Goal: Task Accomplishment & Management: Use online tool/utility

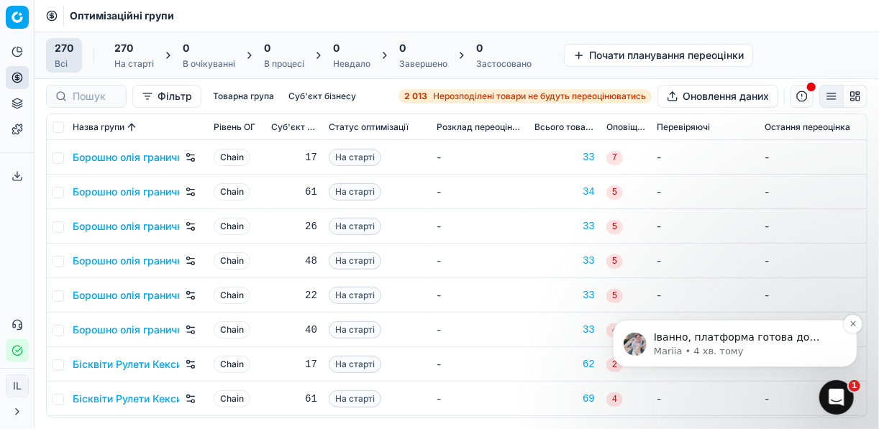
click at [751, 341] on span "Іванно, платформа готова до переоцінки" at bounding box center [736, 344] width 166 height 26
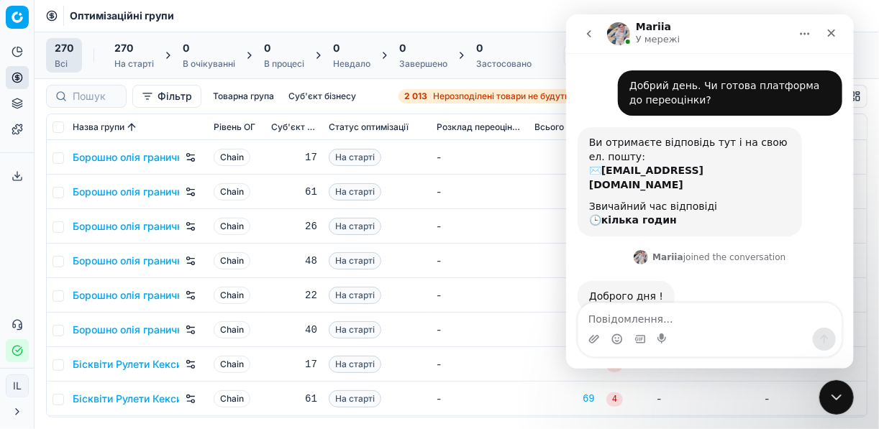
scroll to position [16, 0]
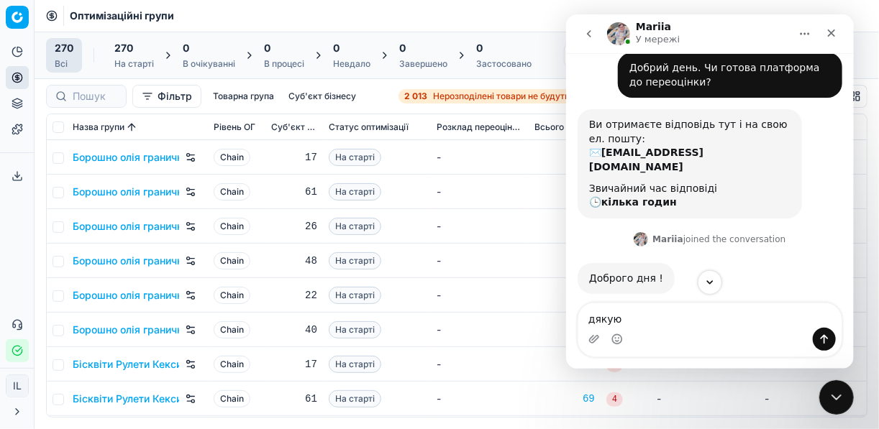
type textarea "дякую"
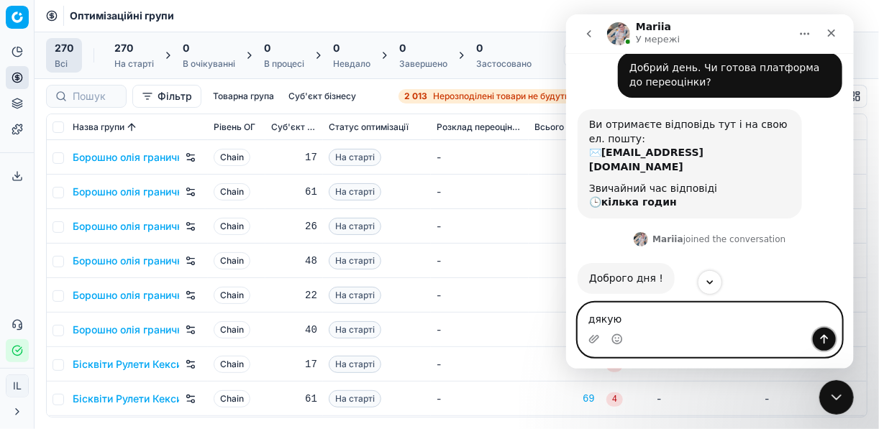
click at [826, 337] on icon "Надіслати повідомлення…" at bounding box center [824, 340] width 12 height 12
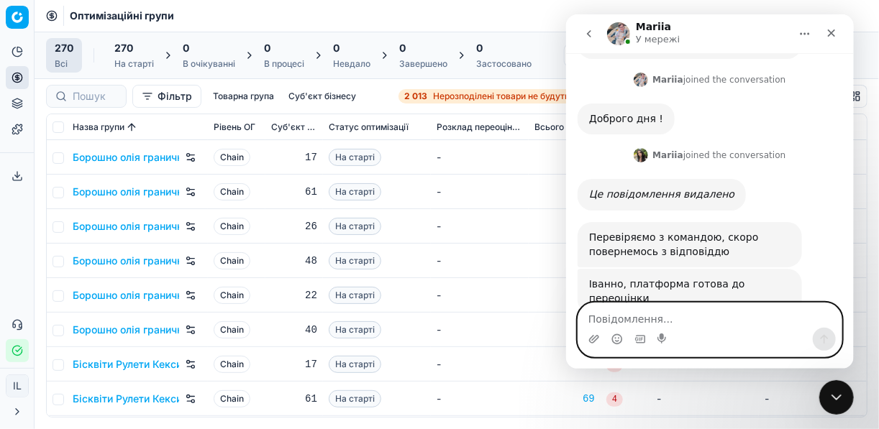
scroll to position [232, 0]
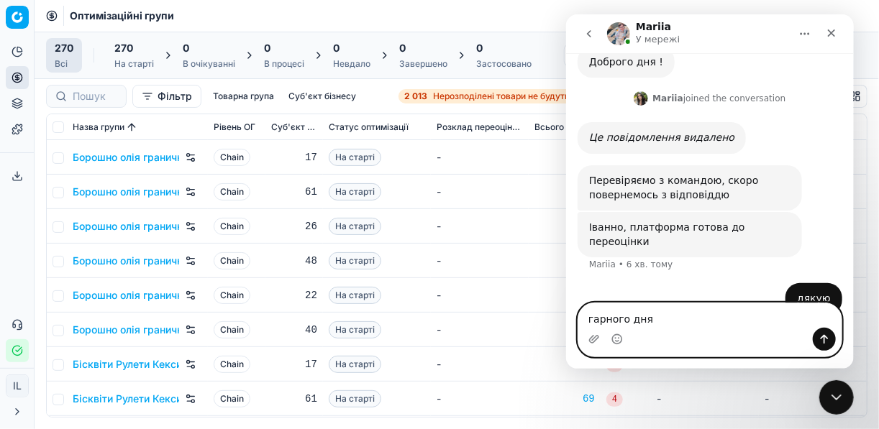
type textarea "гарного дня"
click at [829, 338] on button "Надіслати повідомлення…" at bounding box center [823, 339] width 23 height 23
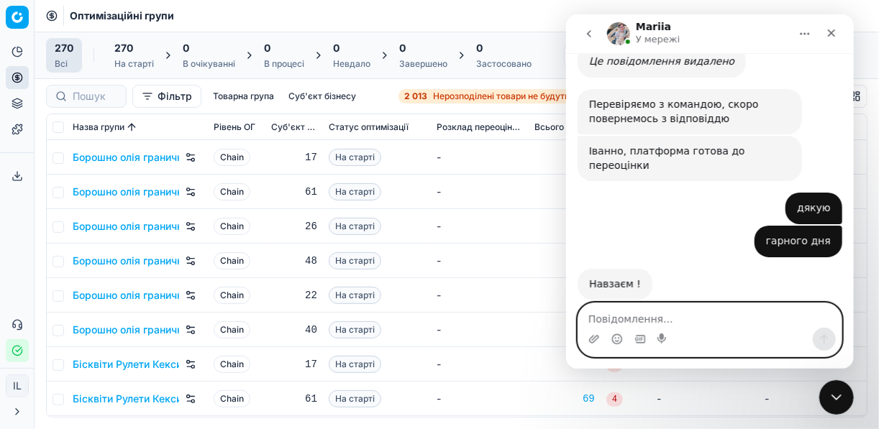
scroll to position [308, 0]
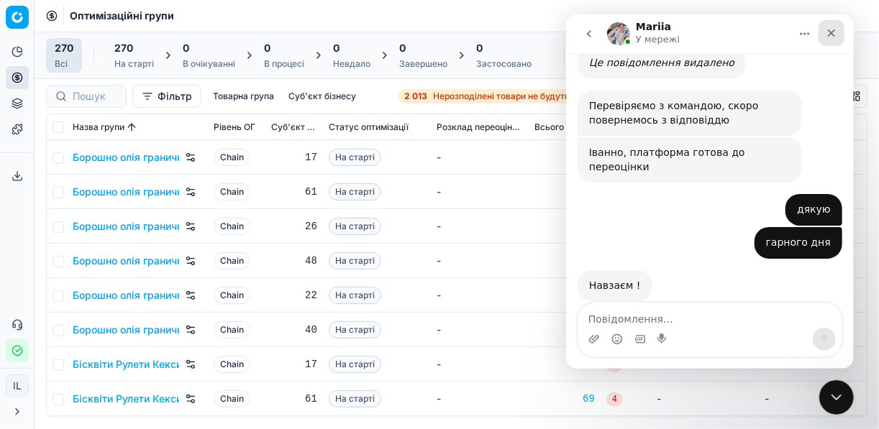
click at [828, 36] on icon "Закрити" at bounding box center [831, 33] width 12 height 12
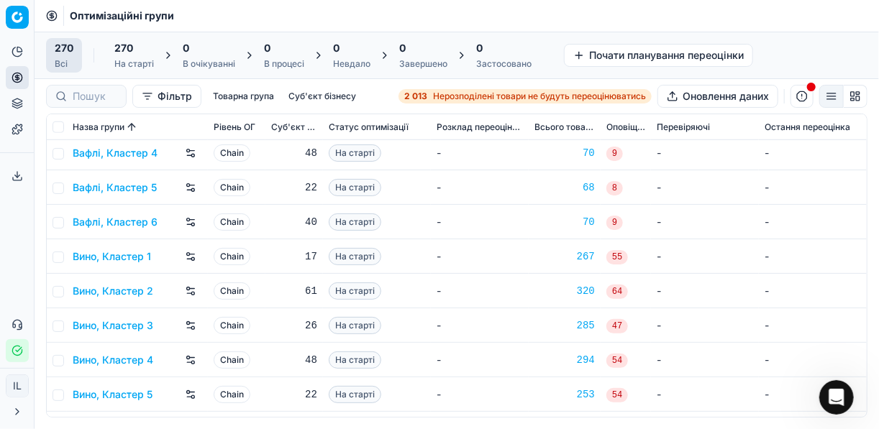
scroll to position [518, 0]
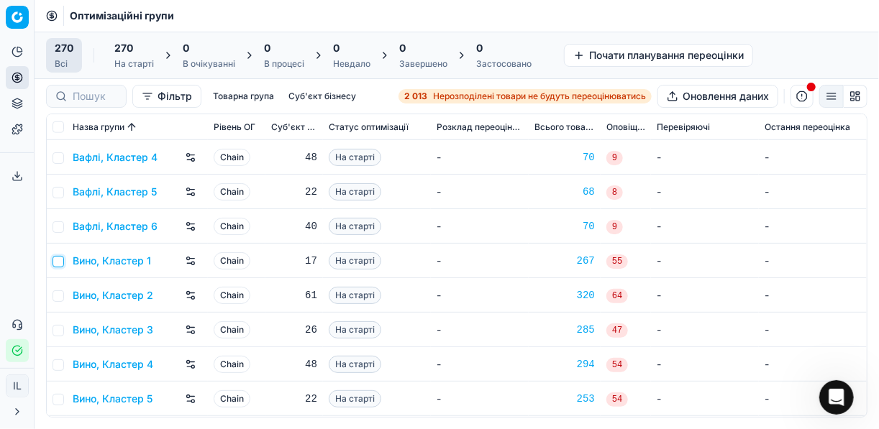
click at [58, 260] on input "checkbox" at bounding box center [58, 262] width 12 height 12
checkbox input "true"
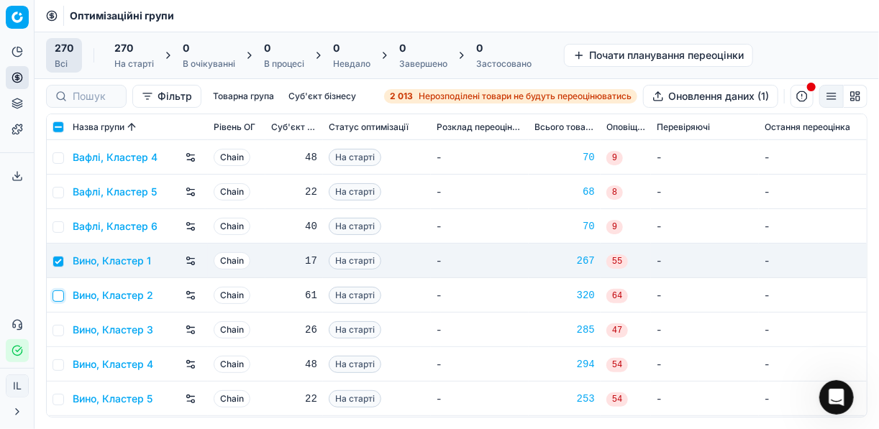
click at [53, 297] on input "checkbox" at bounding box center [58, 297] width 12 height 12
checkbox input "true"
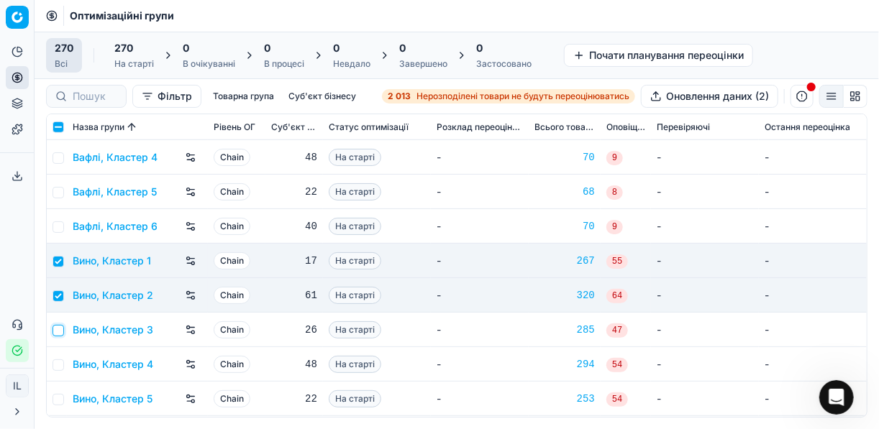
click at [58, 325] on input "checkbox" at bounding box center [58, 331] width 12 height 12
checkbox input "true"
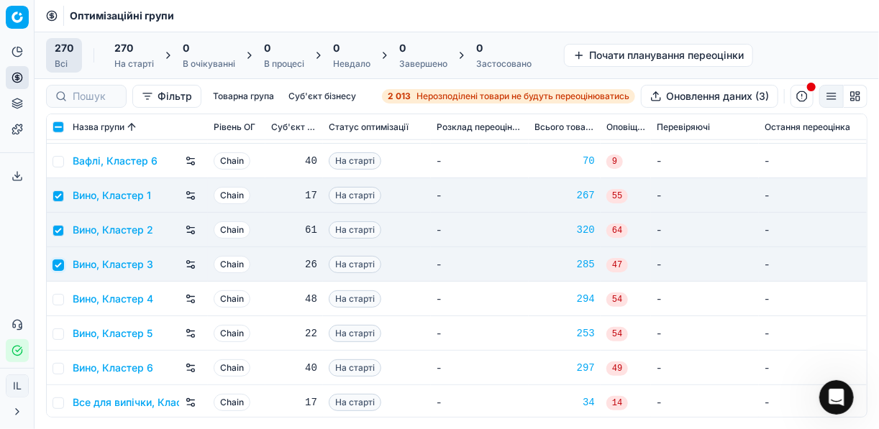
scroll to position [633, 0]
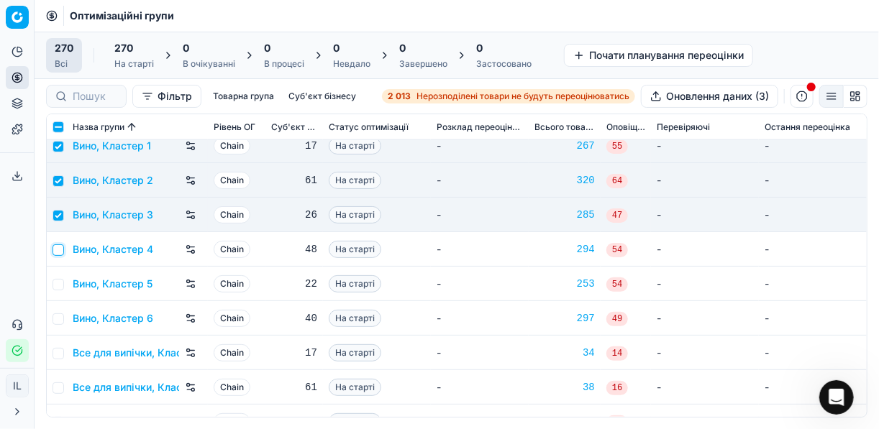
click at [63, 247] on input "checkbox" at bounding box center [58, 251] width 12 height 12
checkbox input "true"
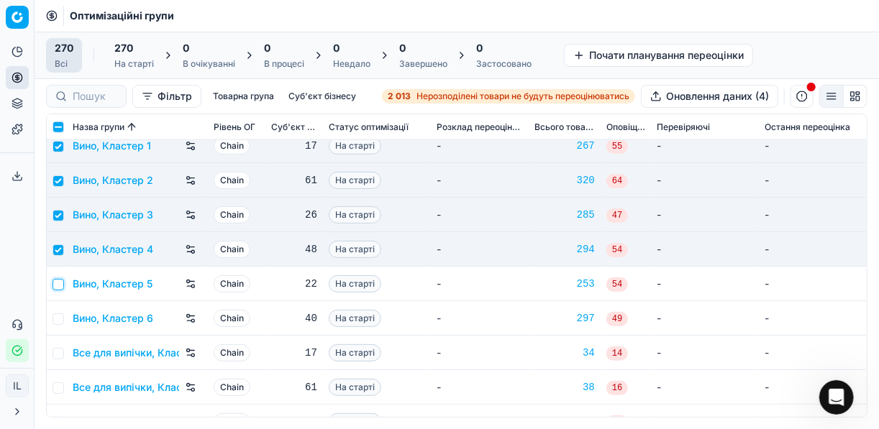
click at [58, 280] on input "checkbox" at bounding box center [58, 285] width 12 height 12
checkbox input "true"
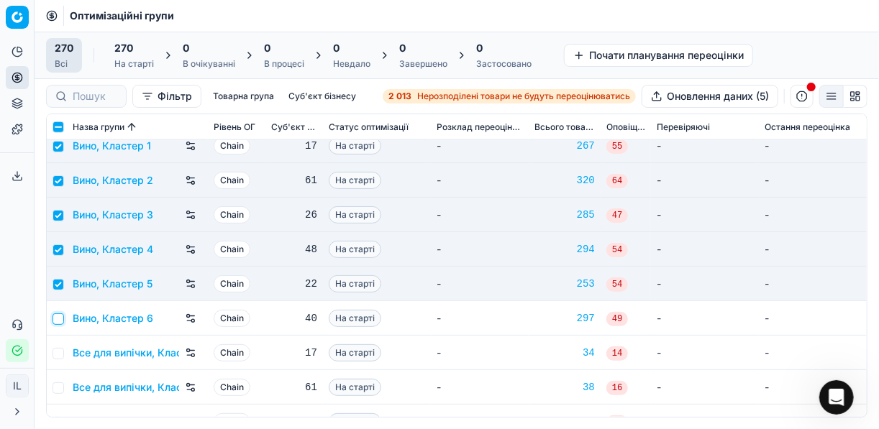
click at [62, 315] on input "checkbox" at bounding box center [58, 320] width 12 height 12
checkbox input "true"
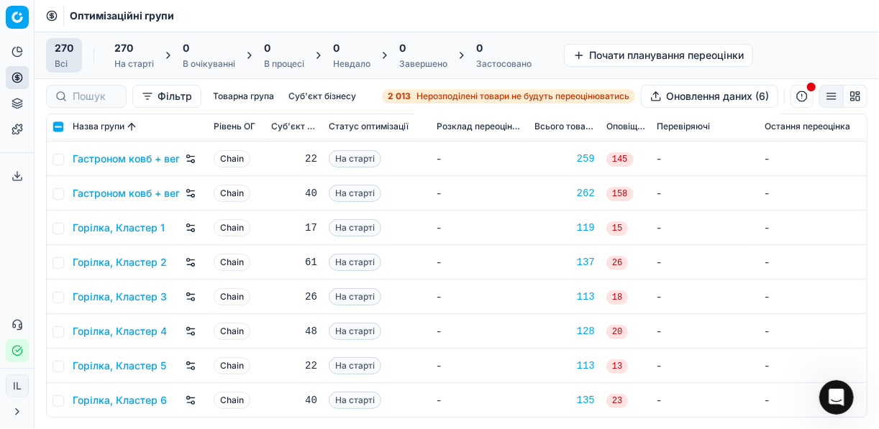
scroll to position [1208, 0]
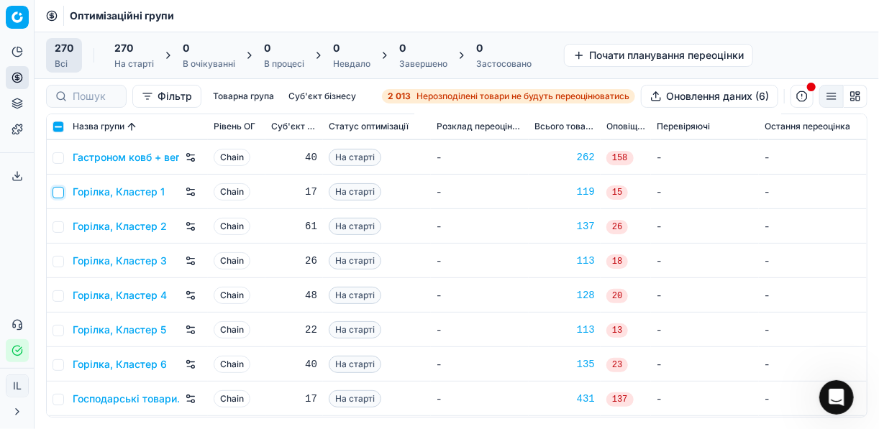
click at [58, 187] on input "checkbox" at bounding box center [58, 193] width 12 height 12
checkbox input "true"
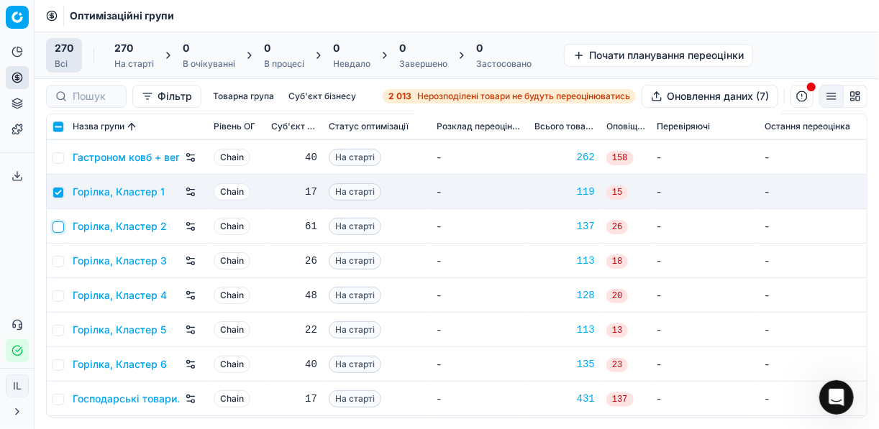
click at [55, 225] on input "checkbox" at bounding box center [58, 228] width 12 height 12
checkbox input "true"
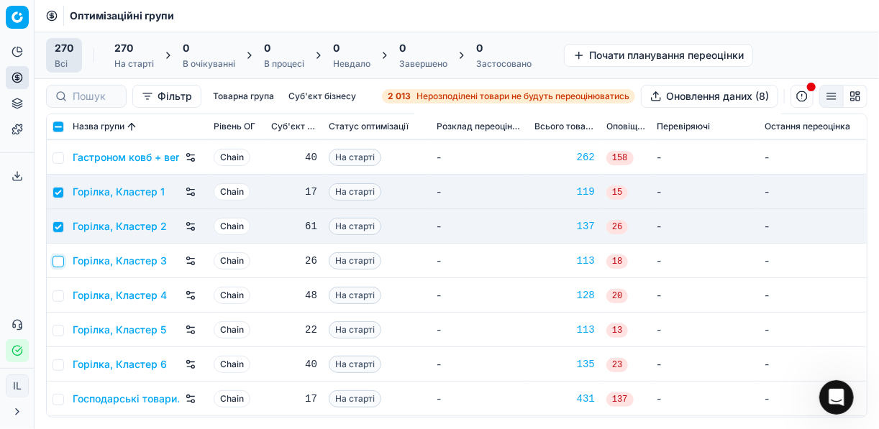
click at [56, 262] on input "checkbox" at bounding box center [58, 262] width 12 height 12
checkbox input "true"
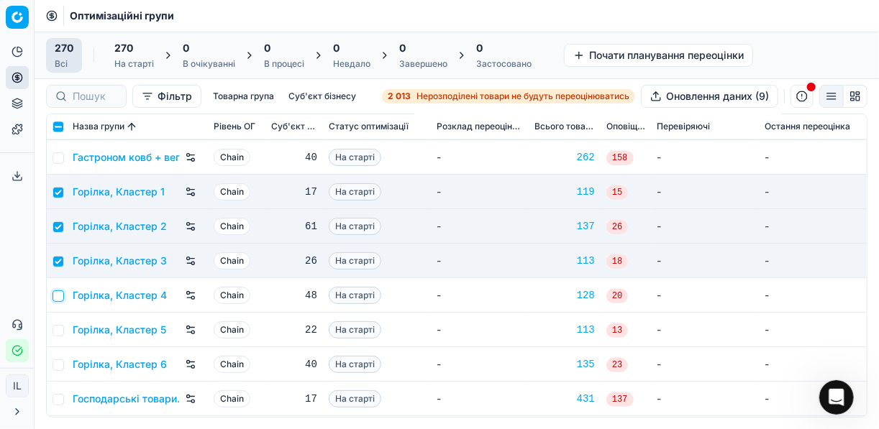
click at [62, 291] on input "checkbox" at bounding box center [58, 297] width 12 height 12
checkbox input "true"
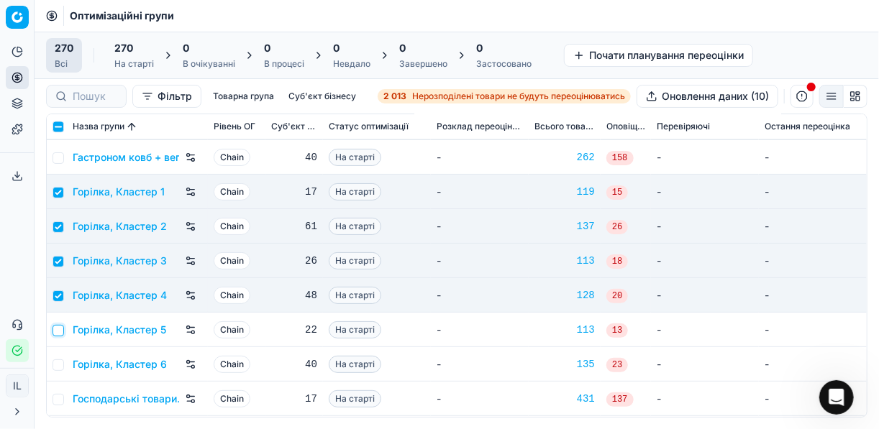
click at [60, 325] on input "checkbox" at bounding box center [58, 331] width 12 height 12
checkbox input "true"
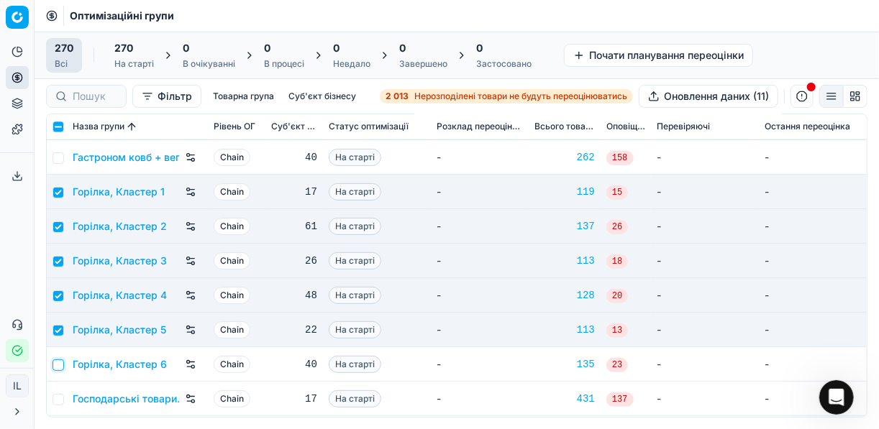
click at [59, 366] on input "checkbox" at bounding box center [58, 366] width 12 height 12
checkbox input "true"
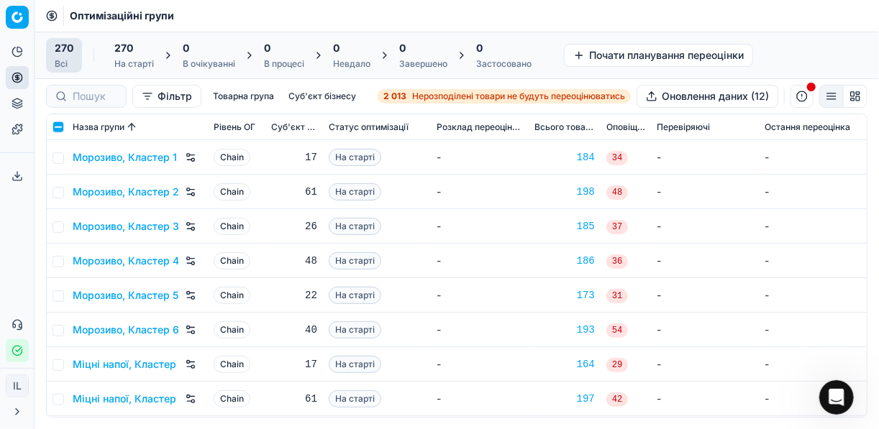
scroll to position [5236, 0]
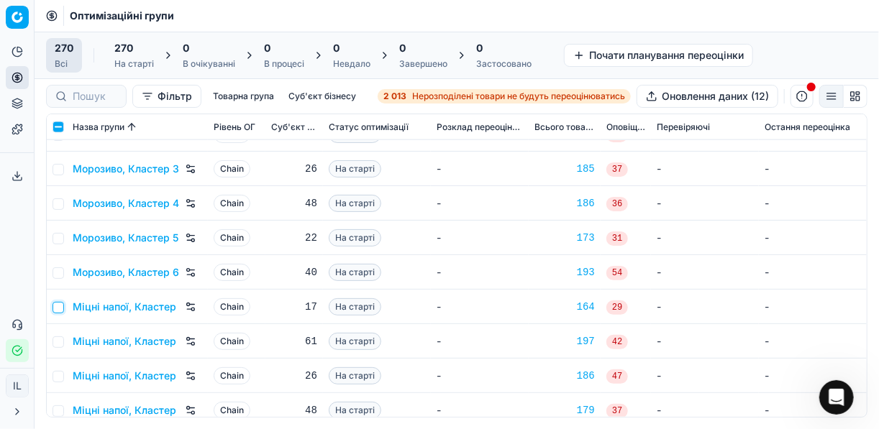
click at [55, 311] on input "checkbox" at bounding box center [58, 308] width 12 height 12
checkbox input "true"
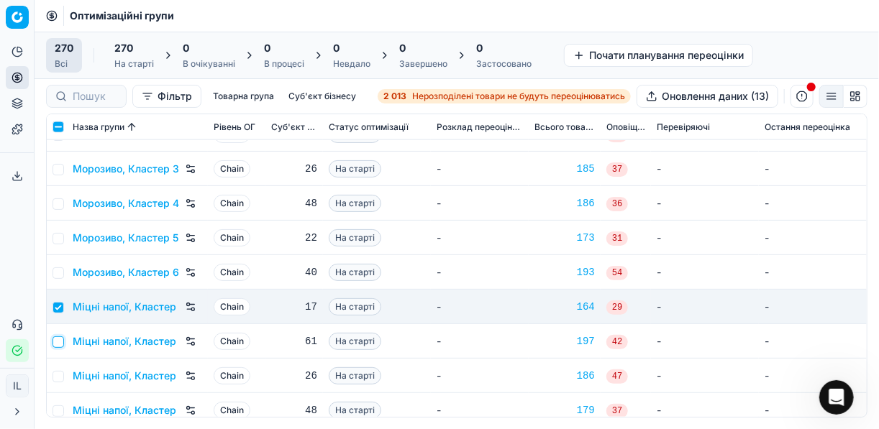
click at [54, 347] on input "checkbox" at bounding box center [58, 343] width 12 height 12
checkbox input "true"
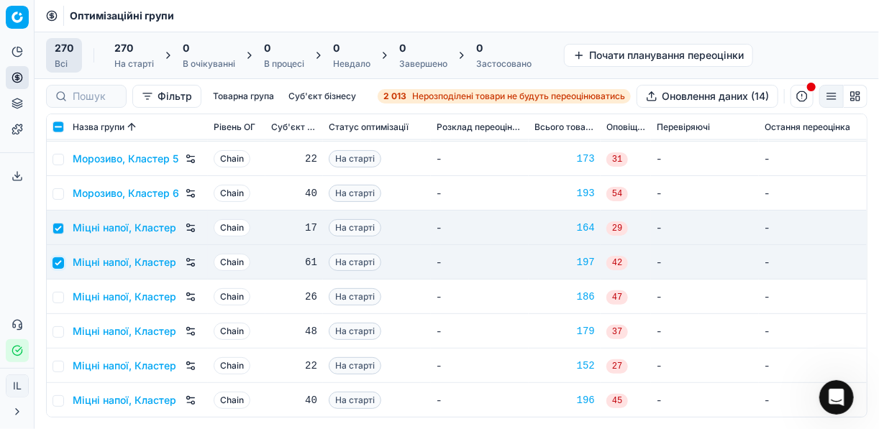
scroll to position [5351, 0]
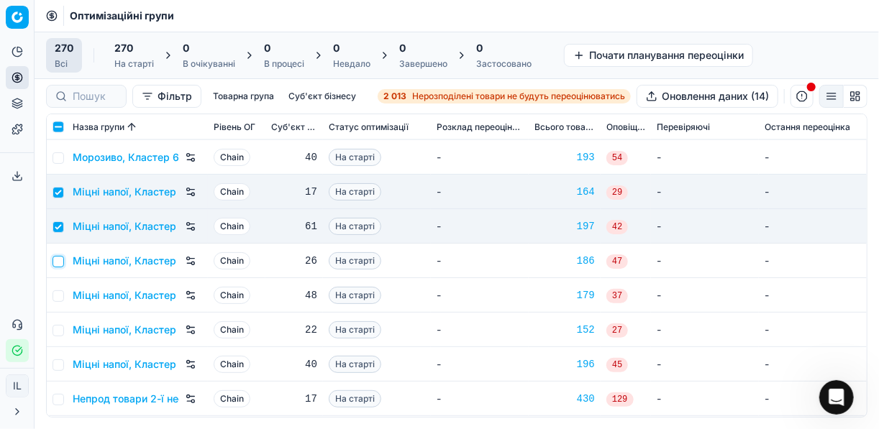
click at [54, 262] on input "checkbox" at bounding box center [58, 262] width 12 height 12
checkbox input "true"
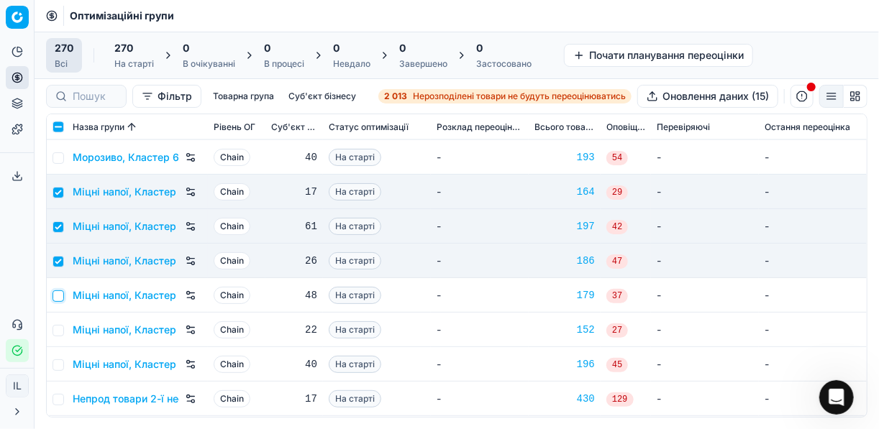
click at [58, 292] on input "checkbox" at bounding box center [58, 297] width 12 height 12
checkbox input "true"
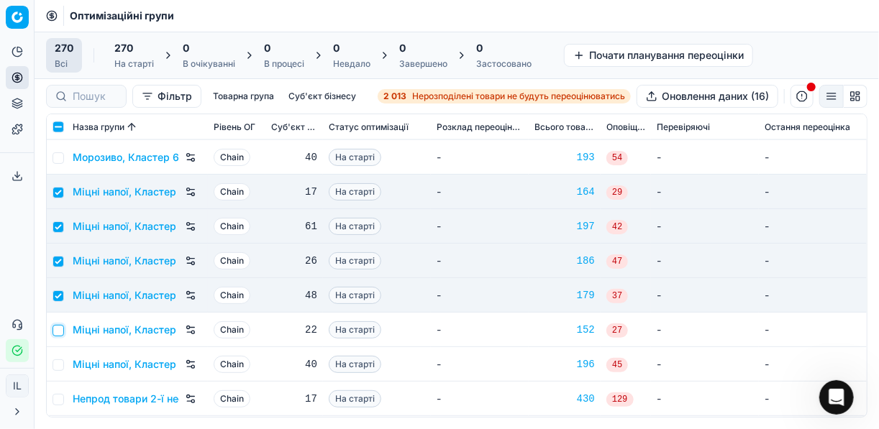
click at [58, 328] on input "checkbox" at bounding box center [58, 331] width 12 height 12
checkbox input "true"
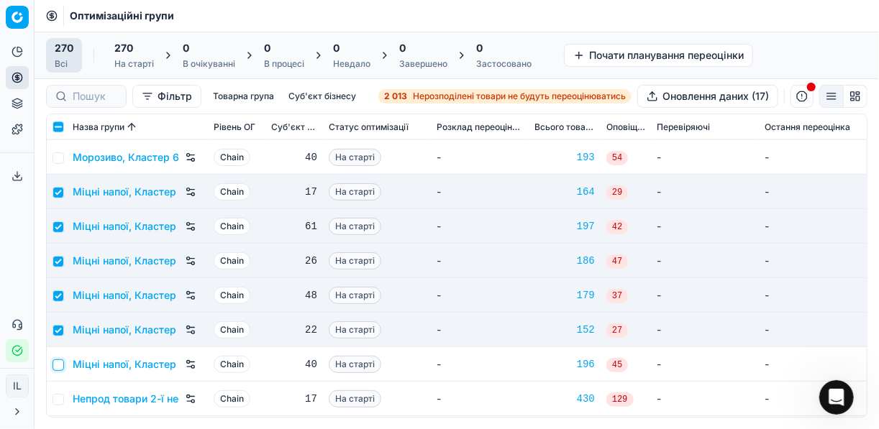
click at [61, 365] on input "checkbox" at bounding box center [58, 366] width 12 height 12
checkbox input "true"
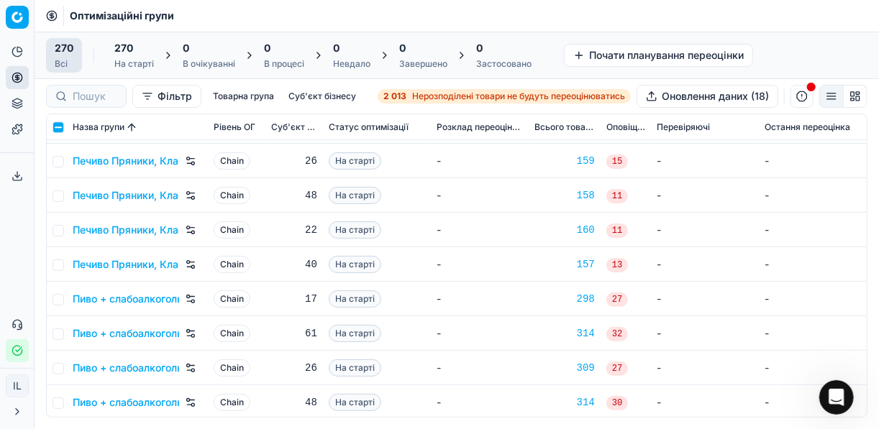
scroll to position [6099, 0]
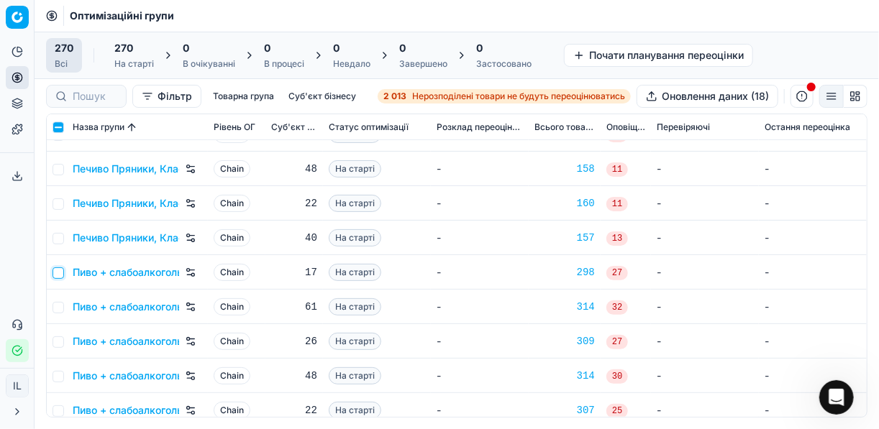
click at [61, 271] on input "checkbox" at bounding box center [58, 274] width 12 height 12
checkbox input "true"
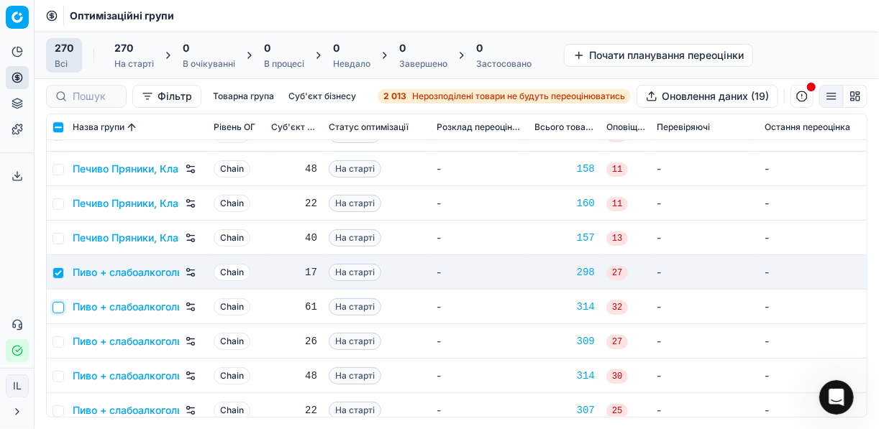
click at [60, 311] on input "checkbox" at bounding box center [58, 308] width 12 height 12
checkbox input "true"
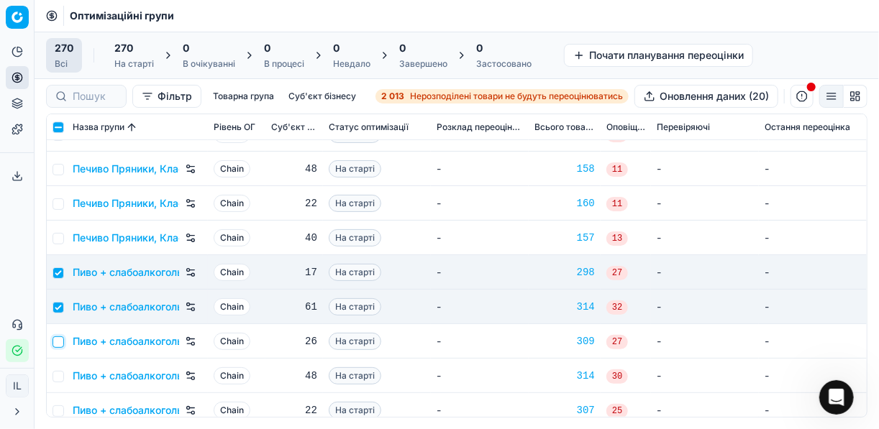
drag, startPoint x: 60, startPoint y: 344, endPoint x: 96, endPoint y: 333, distance: 37.8
click at [60, 344] on input "checkbox" at bounding box center [58, 343] width 12 height 12
checkbox input "true"
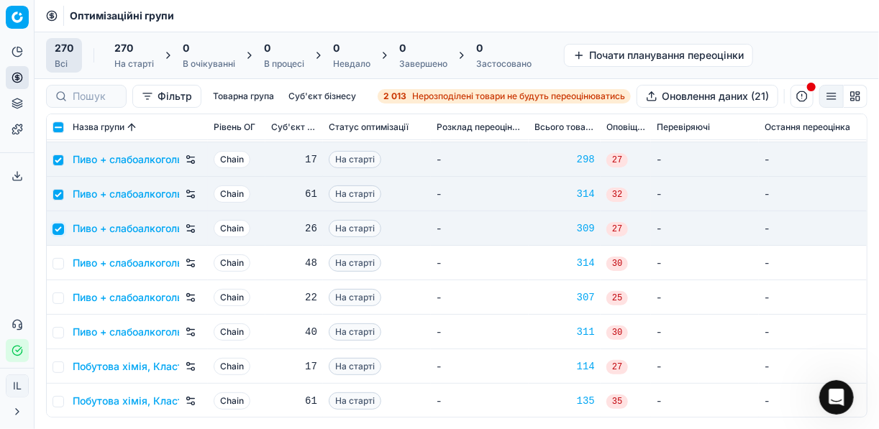
scroll to position [6214, 0]
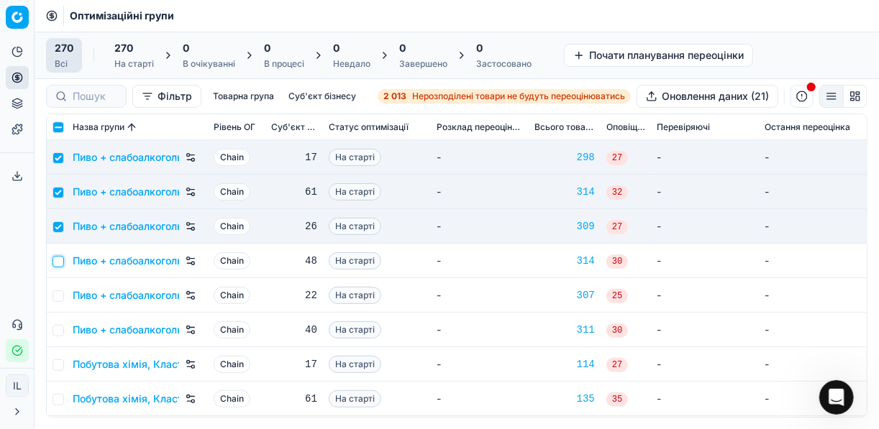
drag, startPoint x: 55, startPoint y: 261, endPoint x: 65, endPoint y: 289, distance: 30.1
click at [55, 262] on input "checkbox" at bounding box center [58, 262] width 12 height 12
checkbox input "true"
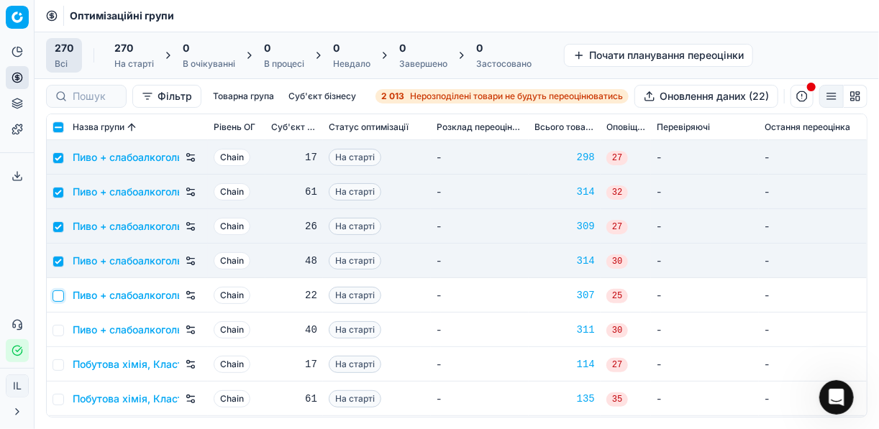
click at [60, 296] on input "checkbox" at bounding box center [58, 297] width 12 height 12
checkbox input "true"
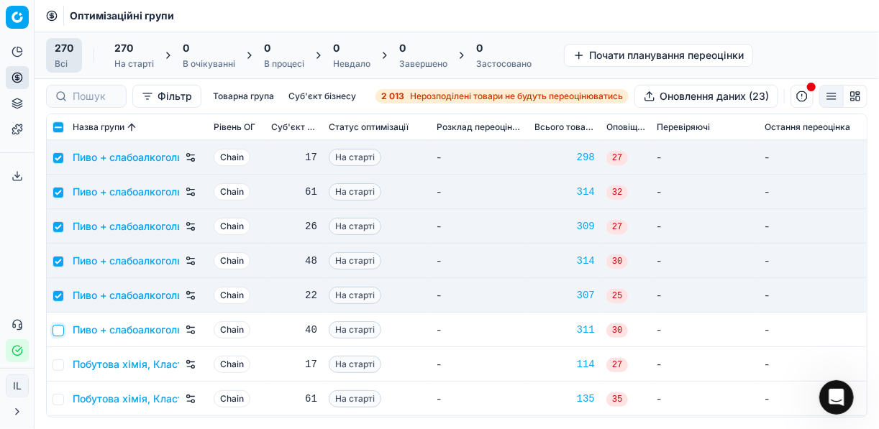
drag, startPoint x: 55, startPoint y: 332, endPoint x: 69, endPoint y: 333, distance: 14.5
click at [55, 332] on input "checkbox" at bounding box center [58, 331] width 12 height 12
checkbox input "true"
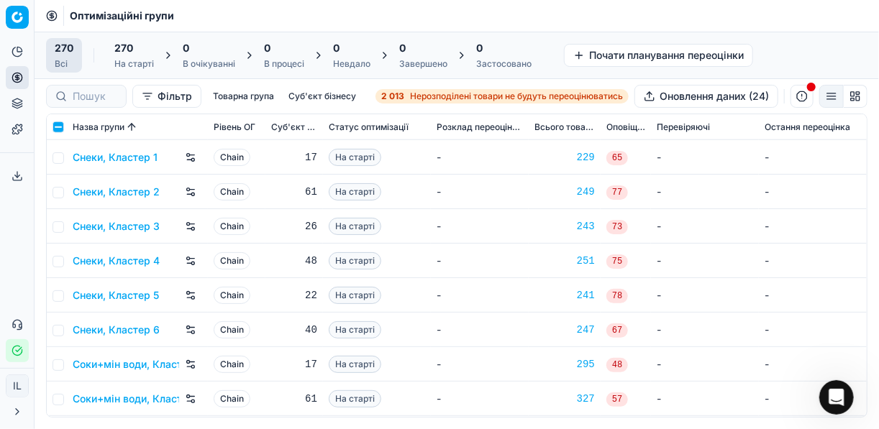
scroll to position [7192, 0]
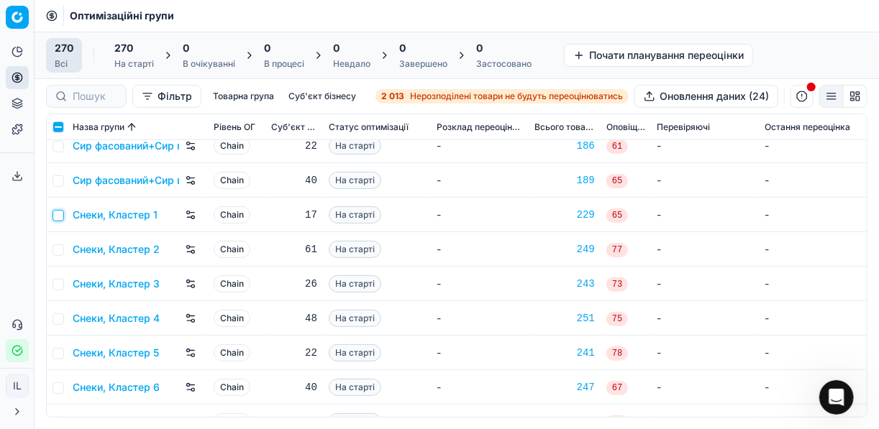
click at [58, 211] on input "checkbox" at bounding box center [58, 216] width 12 height 12
checkbox input "true"
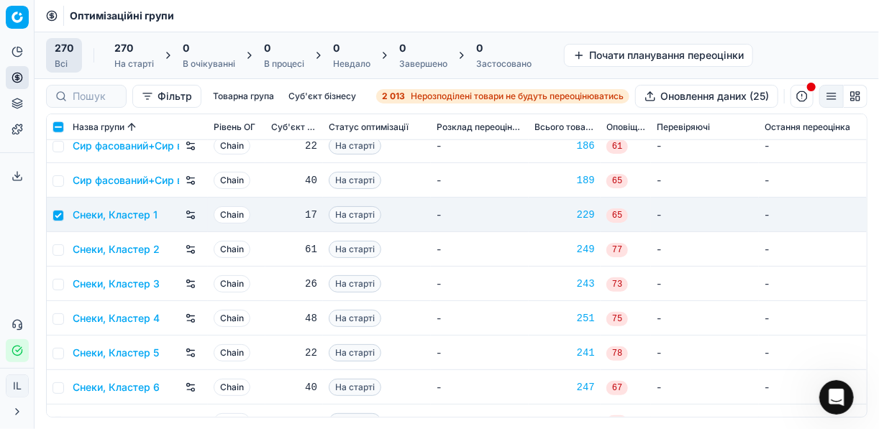
click at [61, 242] on td at bounding box center [57, 249] width 20 height 35
click at [60, 248] on input "checkbox" at bounding box center [58, 251] width 12 height 12
checkbox input "true"
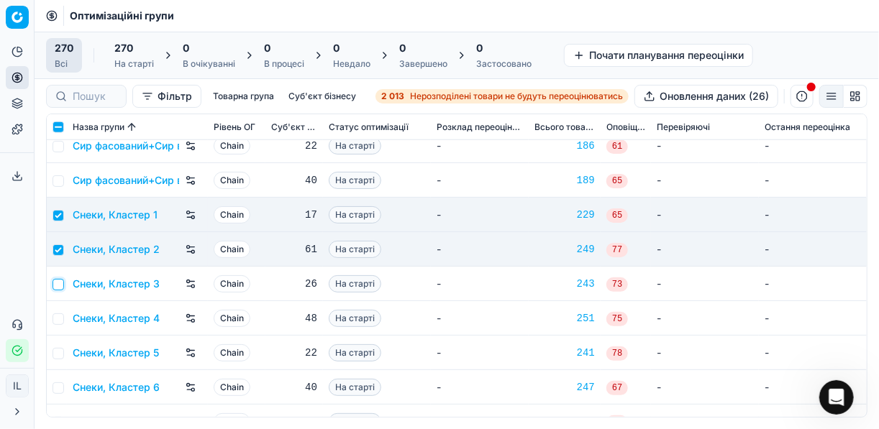
click at [58, 285] on input "checkbox" at bounding box center [58, 285] width 12 height 12
checkbox input "true"
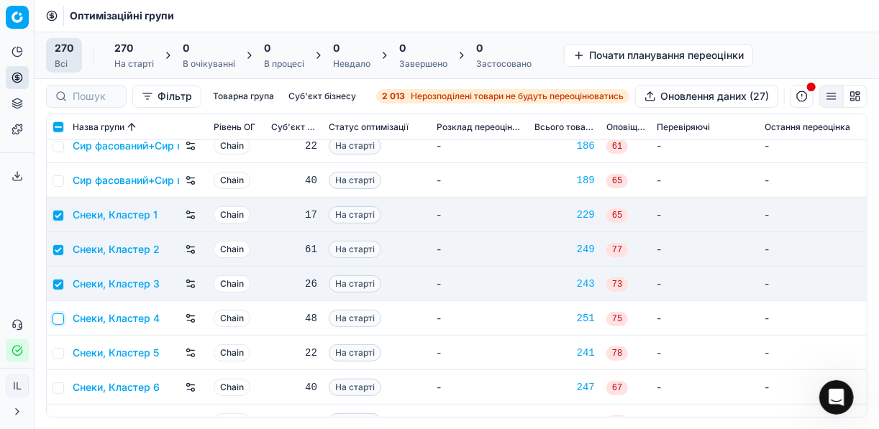
click at [58, 323] on input "checkbox" at bounding box center [58, 320] width 12 height 12
checkbox input "true"
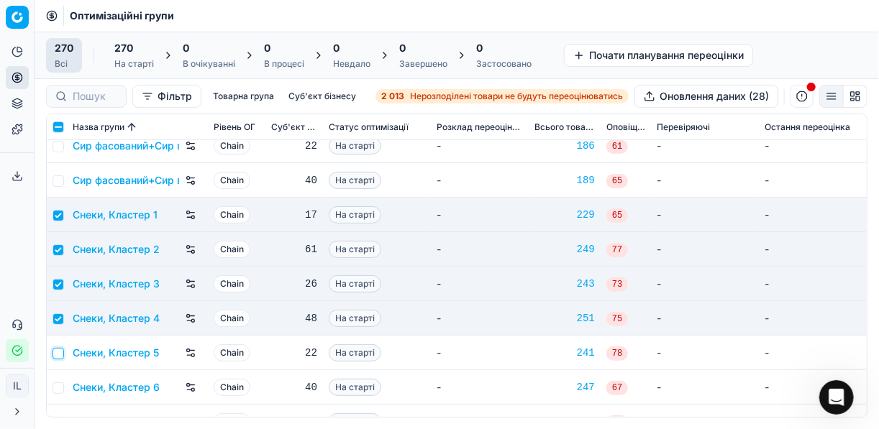
click at [58, 355] on input "checkbox" at bounding box center [58, 354] width 12 height 12
checkbox input "true"
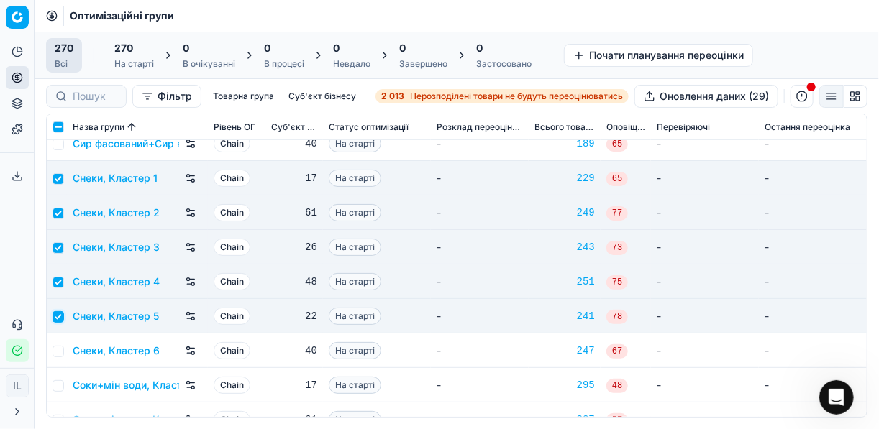
scroll to position [7249, 0]
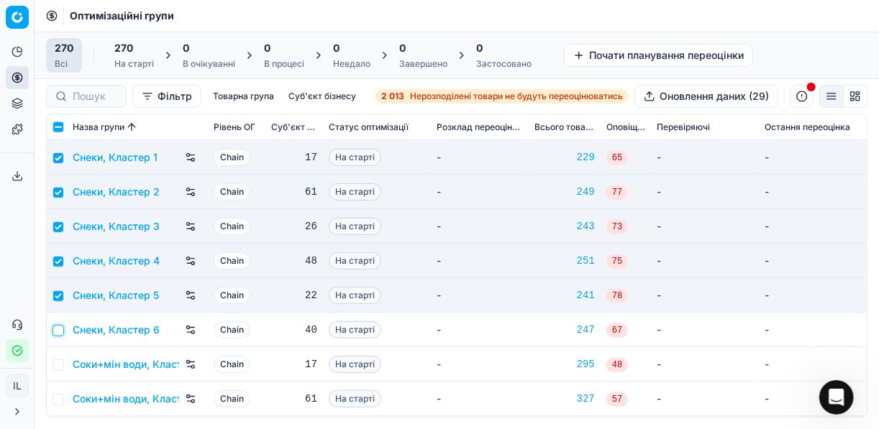
click at [60, 329] on input "checkbox" at bounding box center [58, 331] width 12 height 12
checkbox input "true"
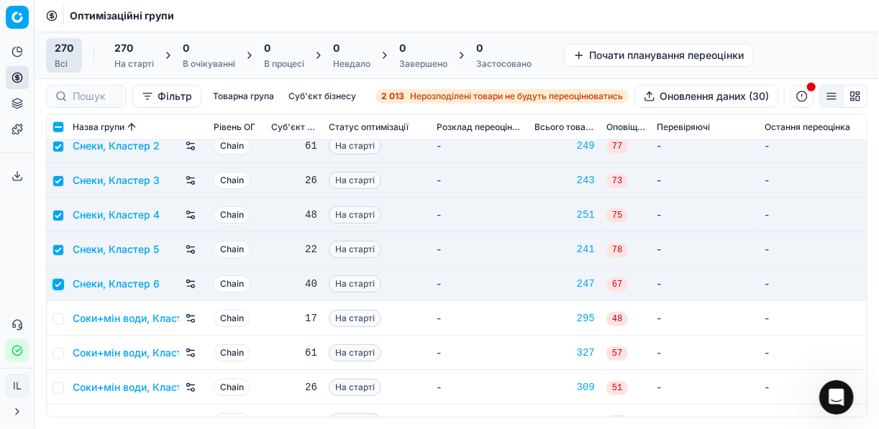
scroll to position [7364, 0]
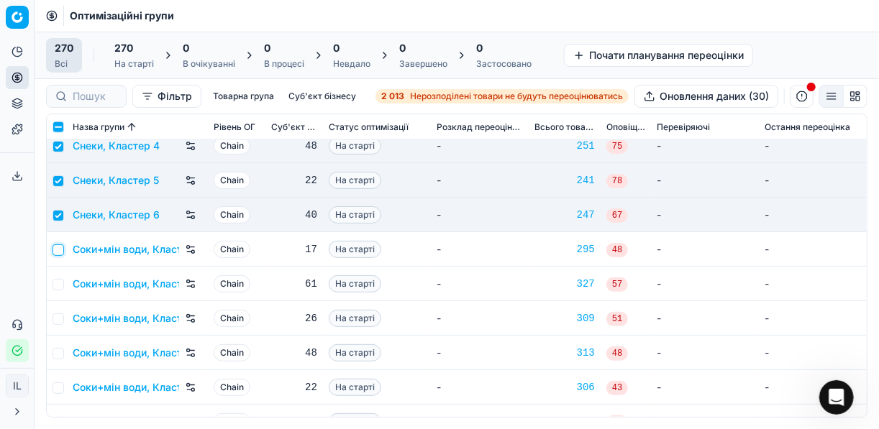
drag, startPoint x: 59, startPoint y: 250, endPoint x: 61, endPoint y: 284, distance: 33.9
click at [59, 250] on input "checkbox" at bounding box center [58, 251] width 12 height 12
checkbox input "true"
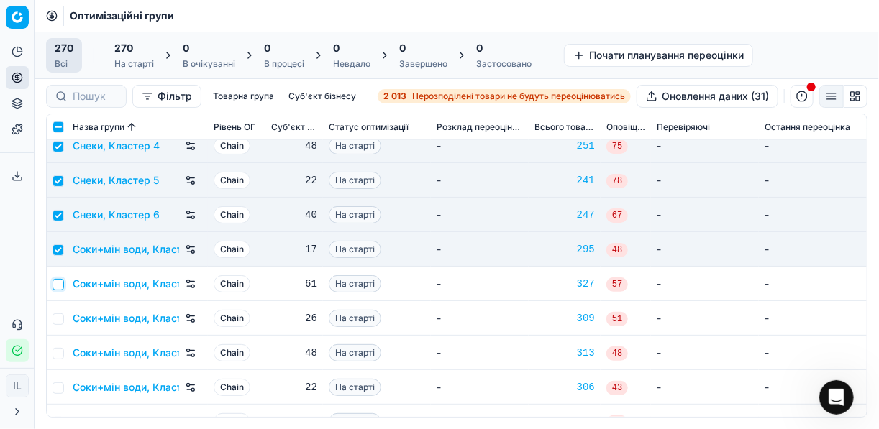
click at [58, 286] on input "checkbox" at bounding box center [58, 285] width 12 height 12
checkbox input "true"
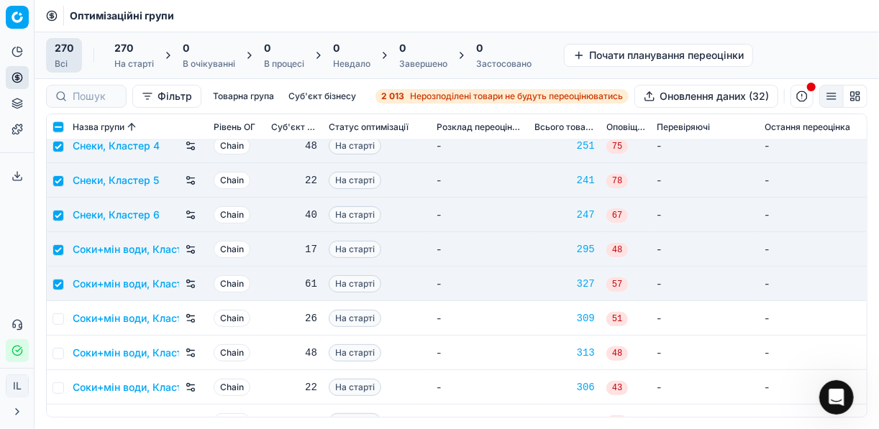
drag, startPoint x: 60, startPoint y: 328, endPoint x: 58, endPoint y: 318, distance: 10.3
click at [58, 327] on td at bounding box center [57, 318] width 20 height 35
drag, startPoint x: 58, startPoint y: 318, endPoint x: 58, endPoint y: 329, distance: 11.5
click at [58, 318] on input "checkbox" at bounding box center [58, 320] width 12 height 12
checkbox input "true"
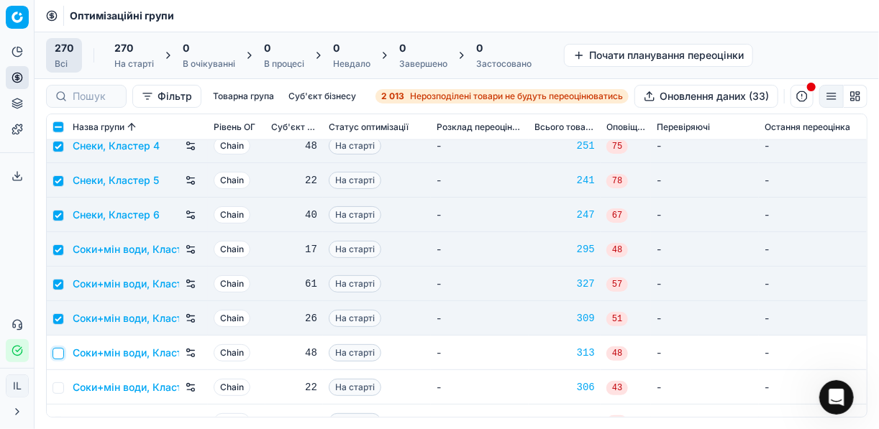
click at [61, 352] on input "checkbox" at bounding box center [58, 354] width 12 height 12
checkbox input "true"
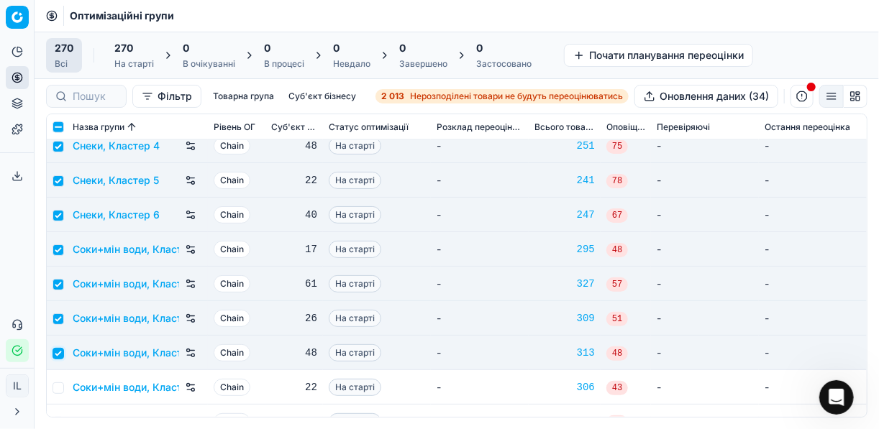
scroll to position [7479, 0]
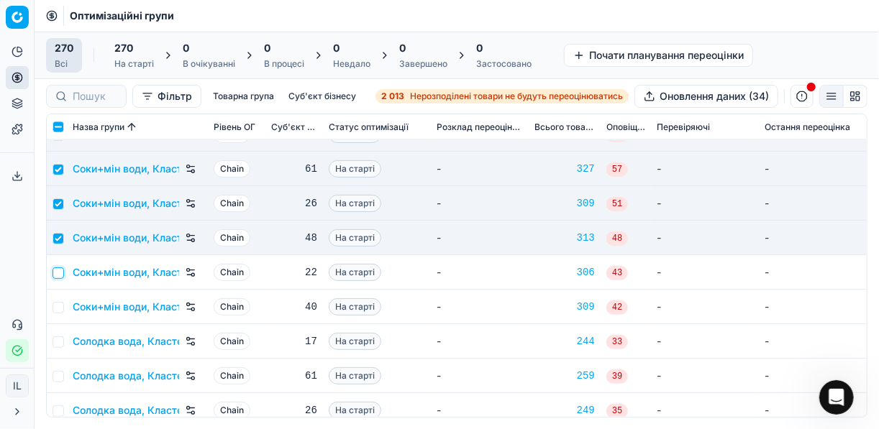
click at [60, 276] on input "checkbox" at bounding box center [58, 274] width 12 height 12
checkbox input "true"
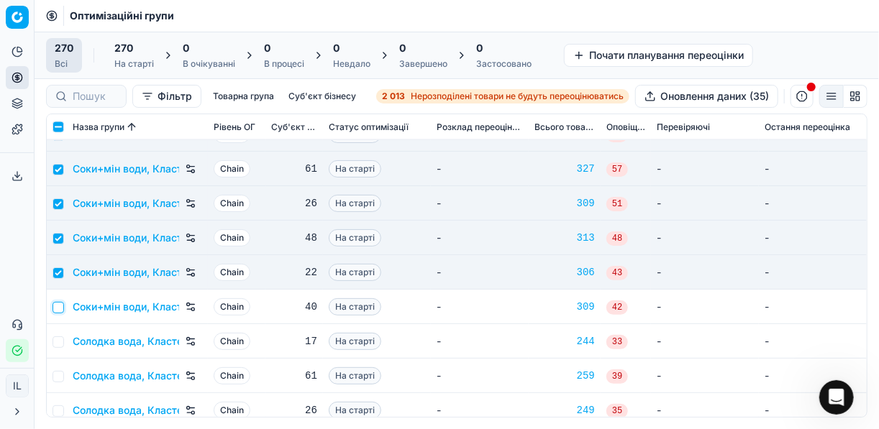
click at [61, 306] on input "checkbox" at bounding box center [58, 308] width 12 height 12
checkbox input "true"
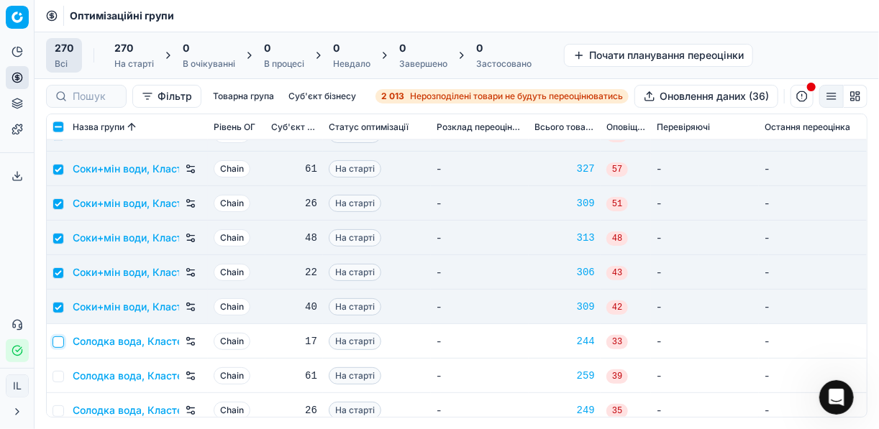
click at [62, 339] on input "checkbox" at bounding box center [58, 343] width 12 height 12
checkbox input "true"
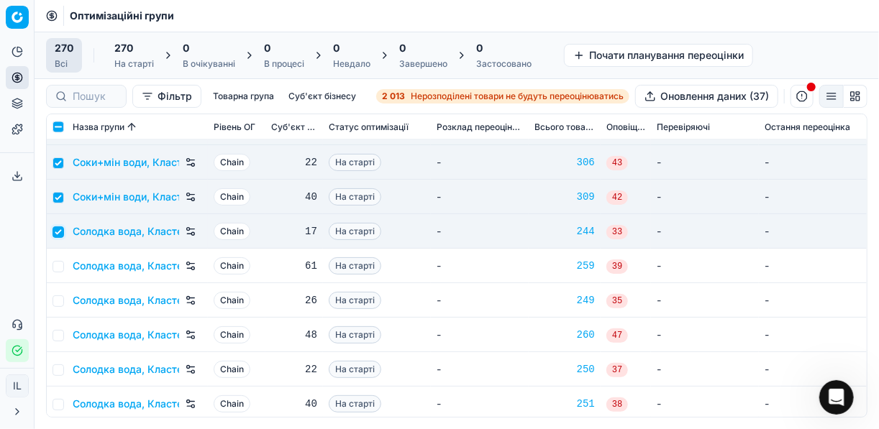
scroll to position [7594, 0]
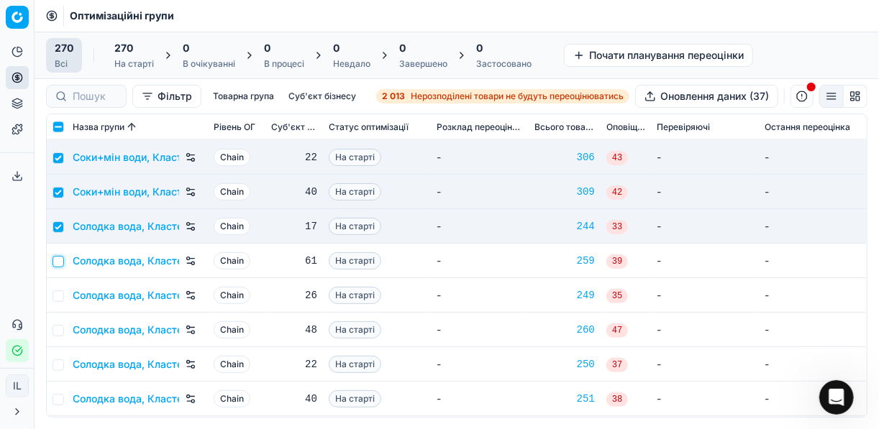
click at [54, 262] on input "checkbox" at bounding box center [58, 262] width 12 height 12
checkbox input "true"
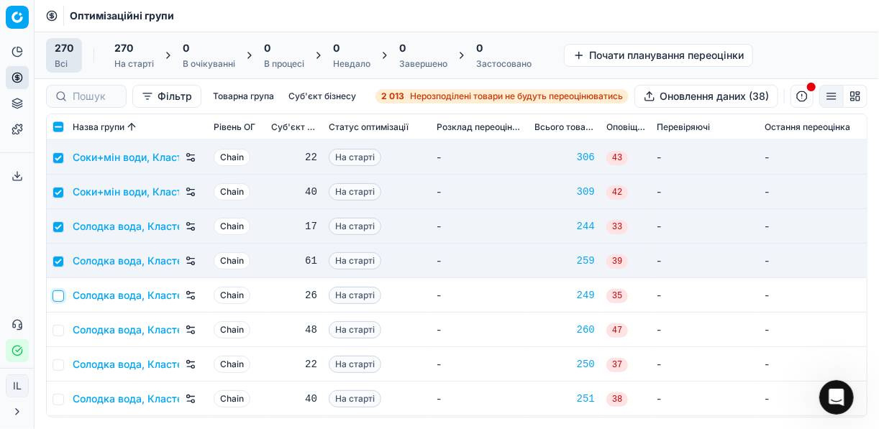
drag, startPoint x: 55, startPoint y: 298, endPoint x: 60, endPoint y: 320, distance: 22.0
click at [55, 299] on input "checkbox" at bounding box center [58, 297] width 12 height 12
checkbox input "true"
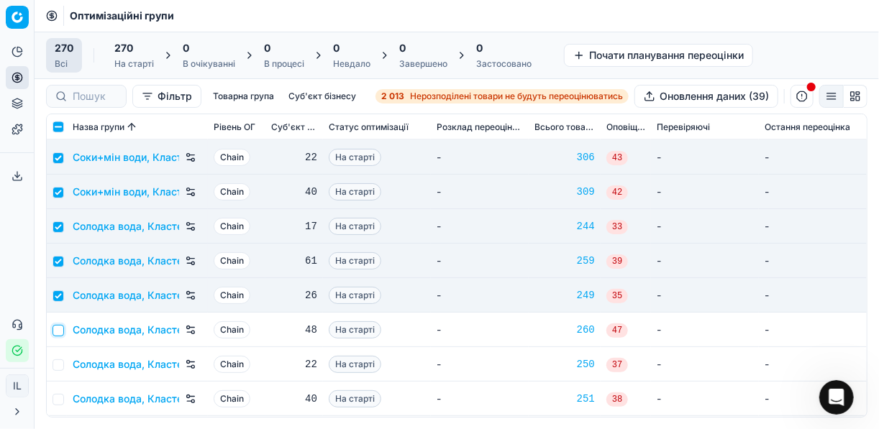
click at [60, 326] on input "checkbox" at bounding box center [58, 331] width 12 height 12
checkbox input "true"
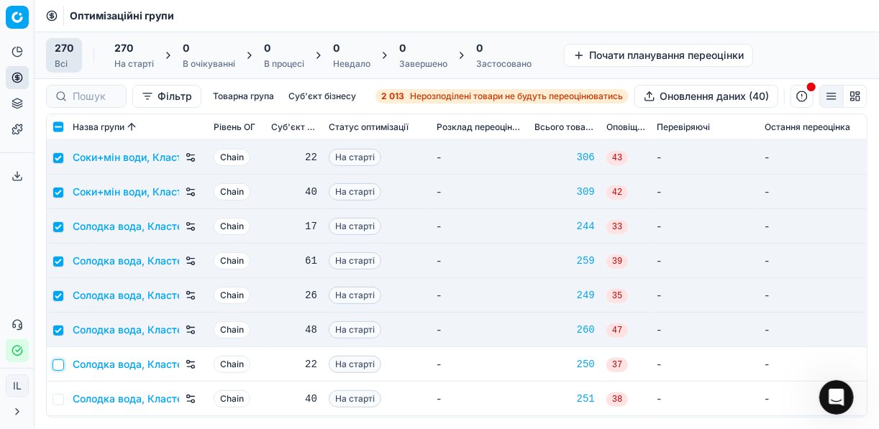
click at [58, 362] on input "checkbox" at bounding box center [58, 366] width 12 height 12
checkbox input "true"
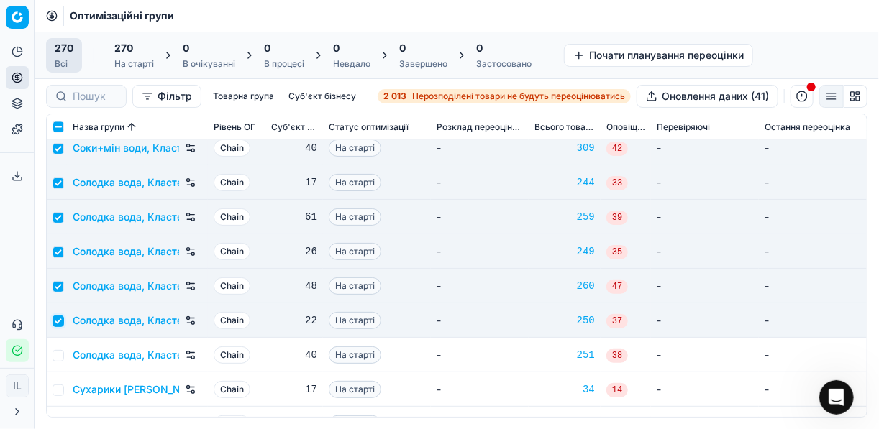
scroll to position [7710, 0]
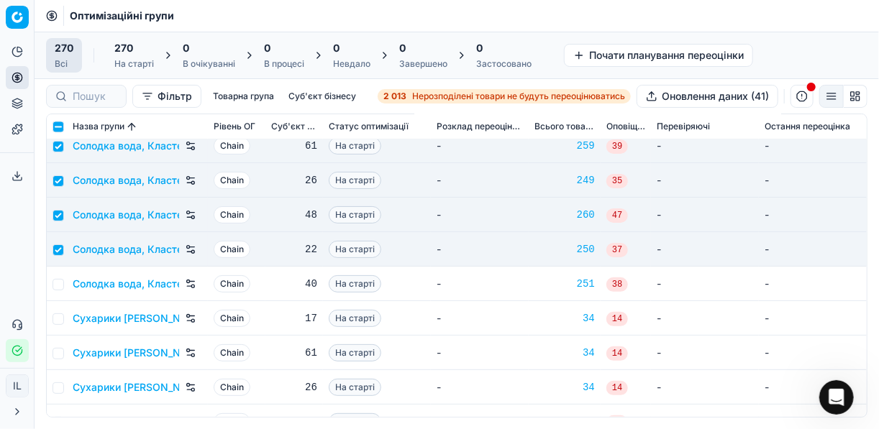
click at [65, 283] on td at bounding box center [57, 284] width 20 height 35
click at [59, 286] on input "checkbox" at bounding box center [58, 285] width 12 height 12
checkbox input "true"
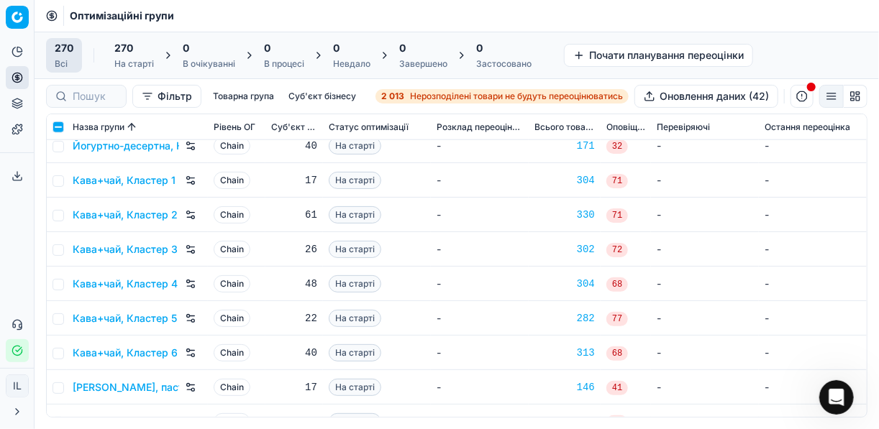
scroll to position [2819, 0]
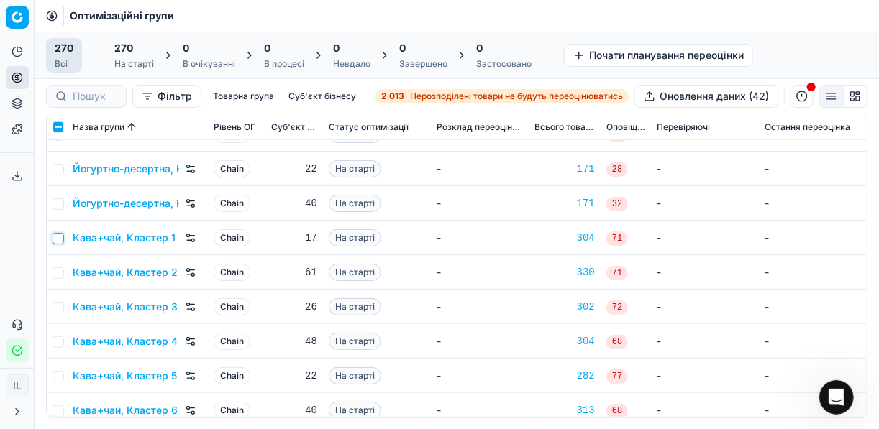
click at [58, 239] on input "checkbox" at bounding box center [58, 239] width 12 height 12
checkbox input "true"
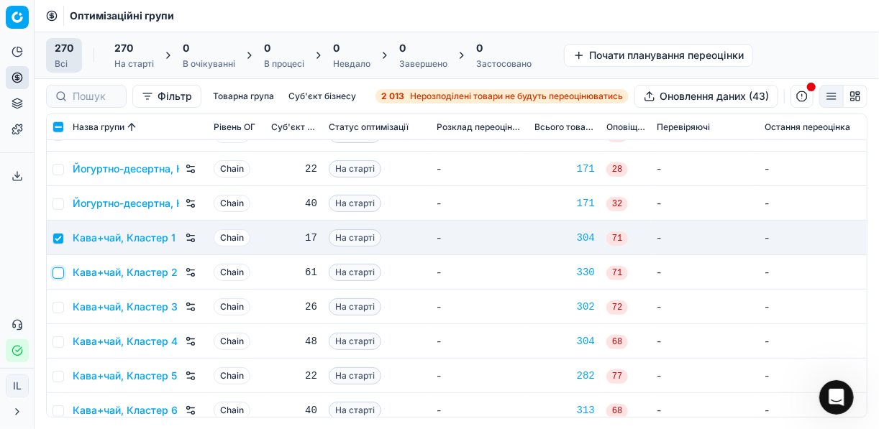
click at [61, 270] on input "checkbox" at bounding box center [58, 274] width 12 height 12
checkbox input "true"
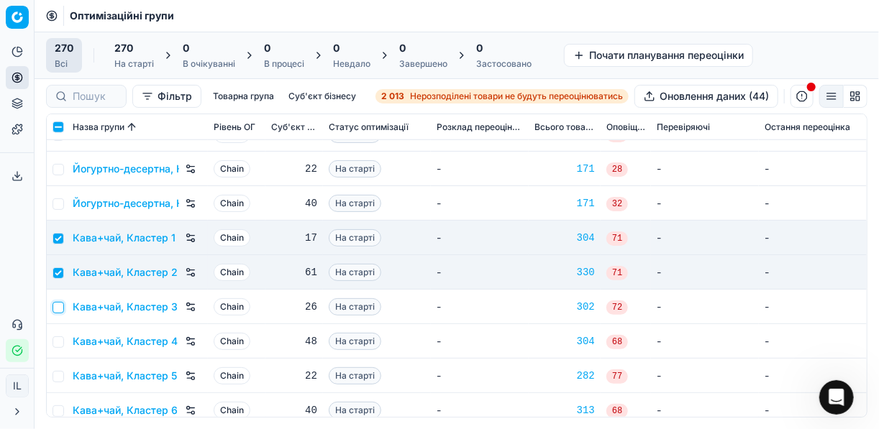
click at [58, 311] on input "checkbox" at bounding box center [58, 308] width 12 height 12
checkbox input "true"
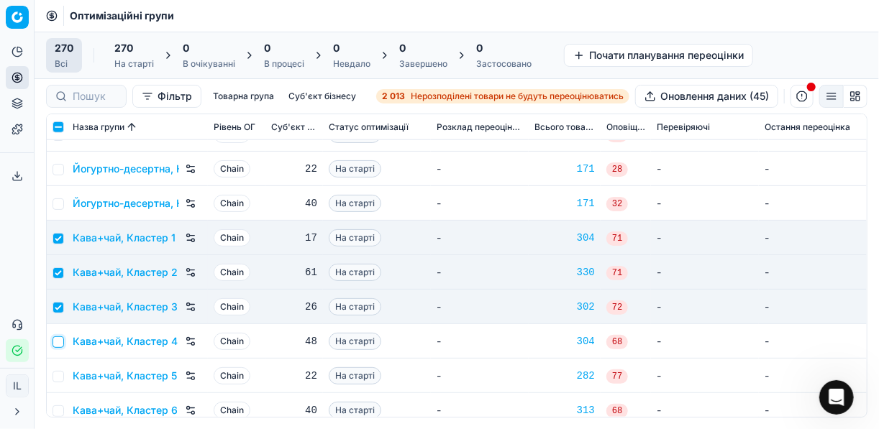
click at [61, 340] on input "checkbox" at bounding box center [58, 343] width 12 height 12
checkbox input "true"
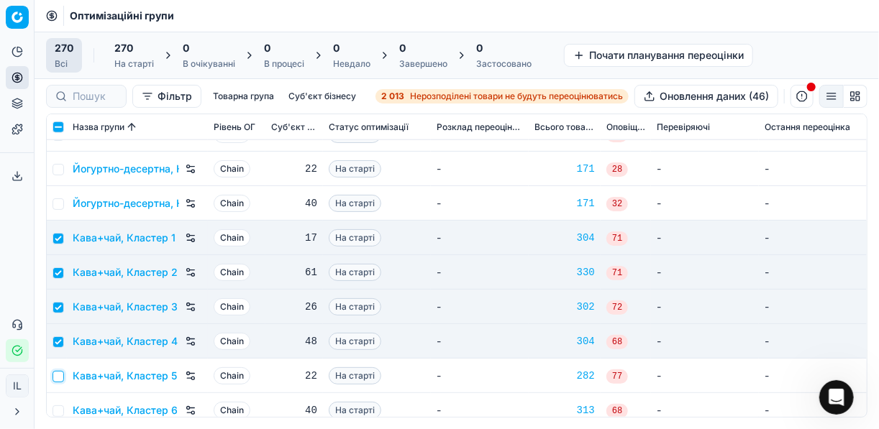
click at [61, 371] on input "checkbox" at bounding box center [58, 377] width 12 height 12
checkbox input "true"
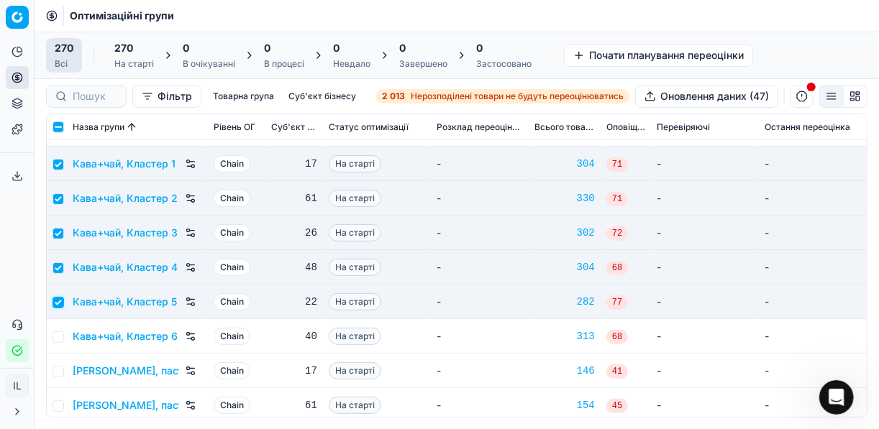
scroll to position [2934, 0]
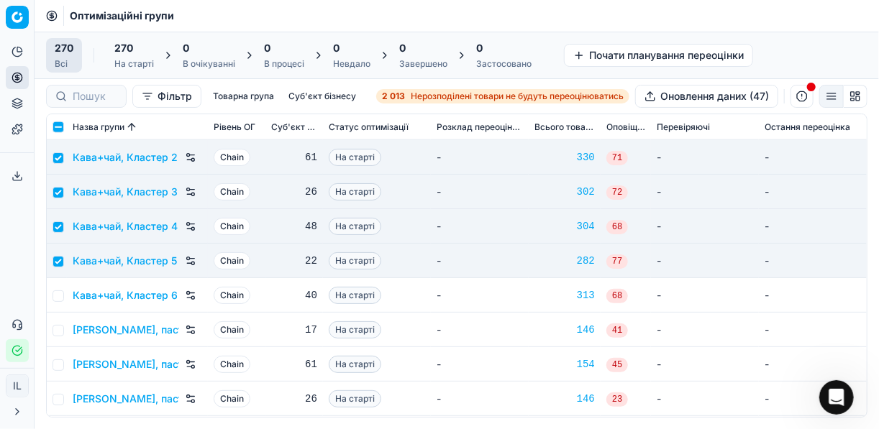
click at [63, 301] on td at bounding box center [57, 295] width 20 height 35
click at [53, 293] on input "checkbox" at bounding box center [58, 297] width 12 height 12
checkbox input "true"
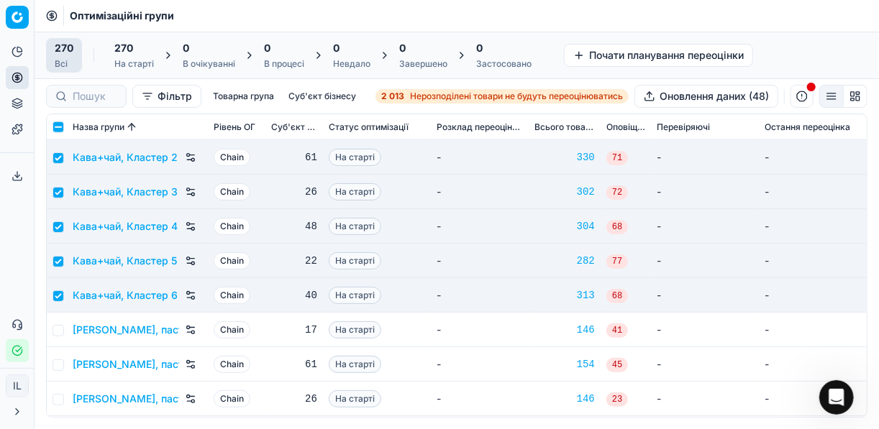
click at [142, 50] on div "270" at bounding box center [134, 48] width 40 height 14
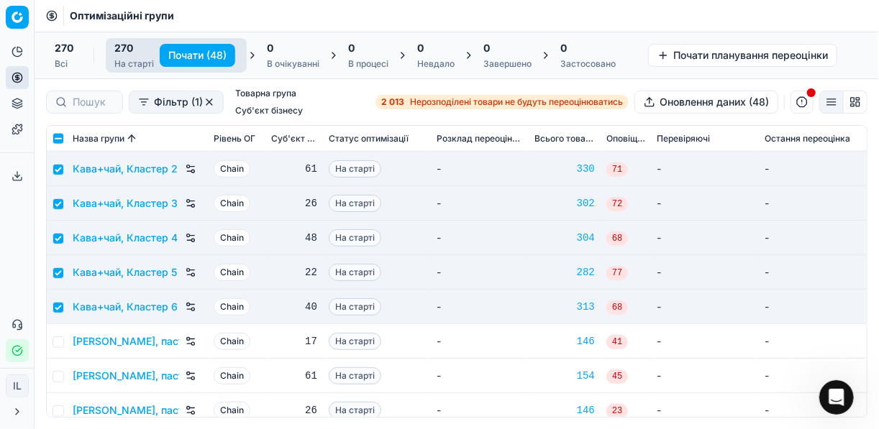
click at [180, 55] on button "Почати (48)" at bounding box center [198, 55] width 76 height 23
checkbox input "false"
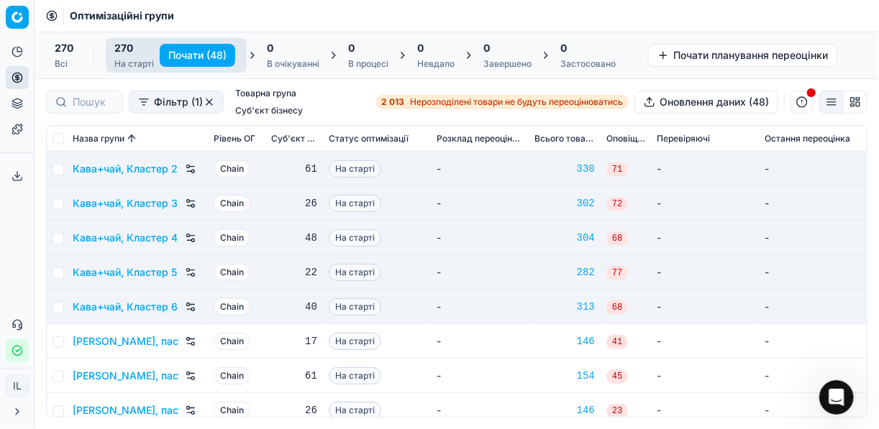
checkbox input "false"
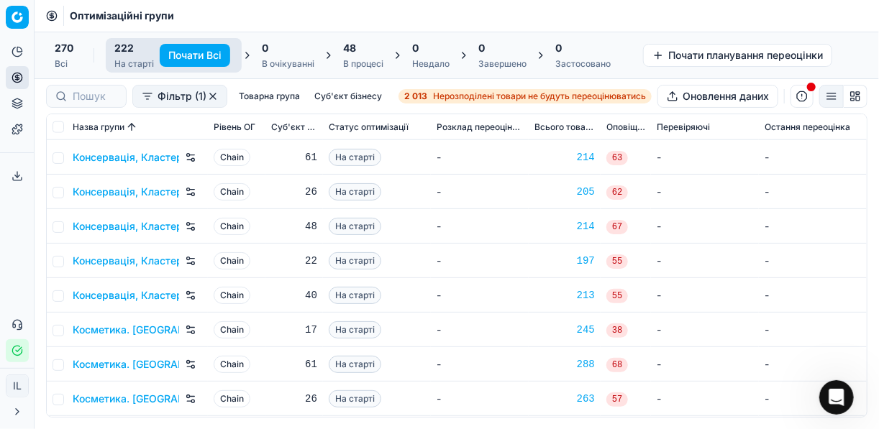
click at [375, 49] on div "48" at bounding box center [363, 48] width 40 height 14
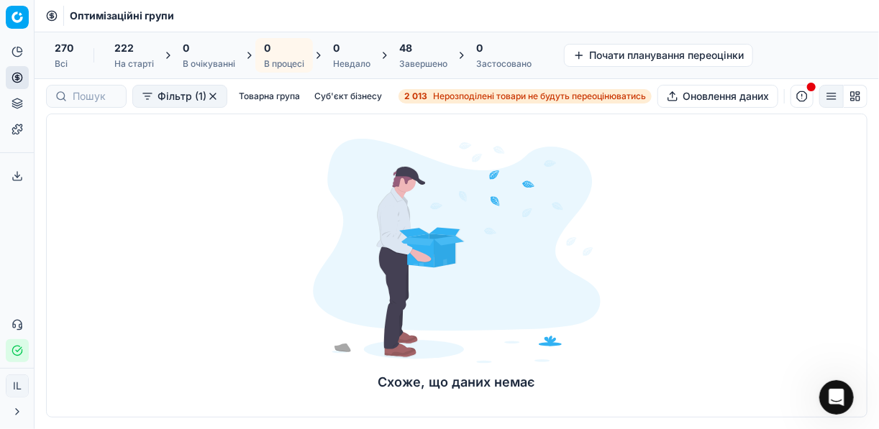
scroll to position [308, 0]
click at [427, 58] on div "Завершено" at bounding box center [423, 64] width 48 height 12
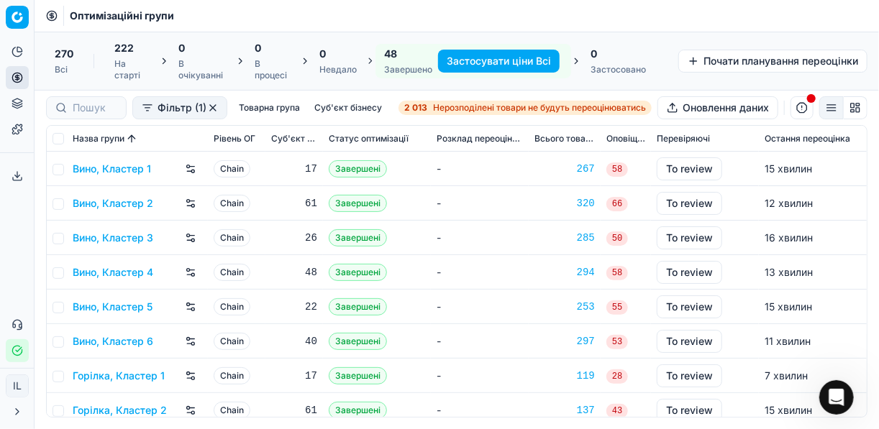
click at [465, 62] on button "Застосувати ціни Всі" at bounding box center [499, 61] width 122 height 23
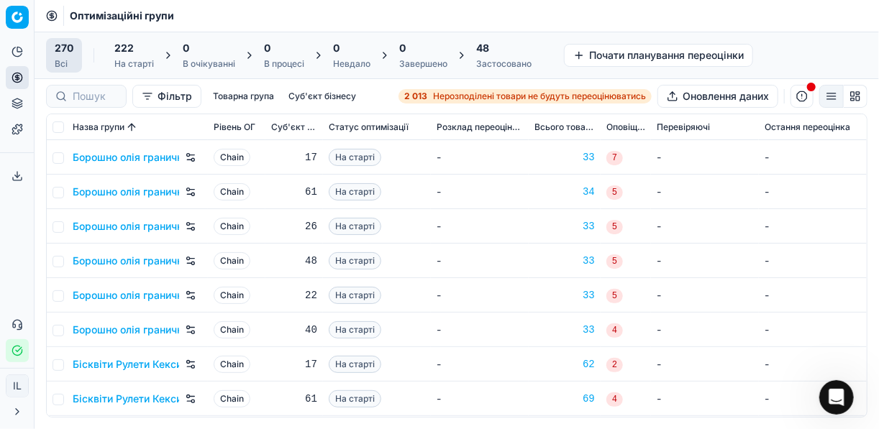
click at [503, 60] on div "Застосовано" at bounding box center [503, 64] width 55 height 12
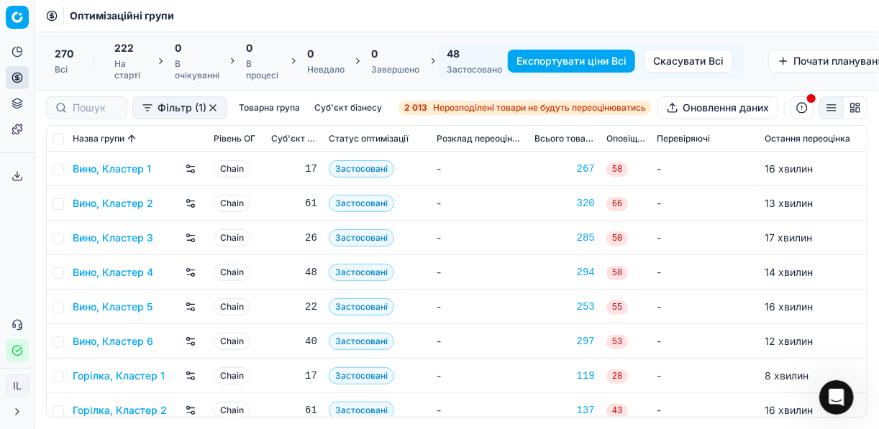
click at [529, 67] on button "Експортувати ціни Всі" at bounding box center [571, 61] width 127 height 23
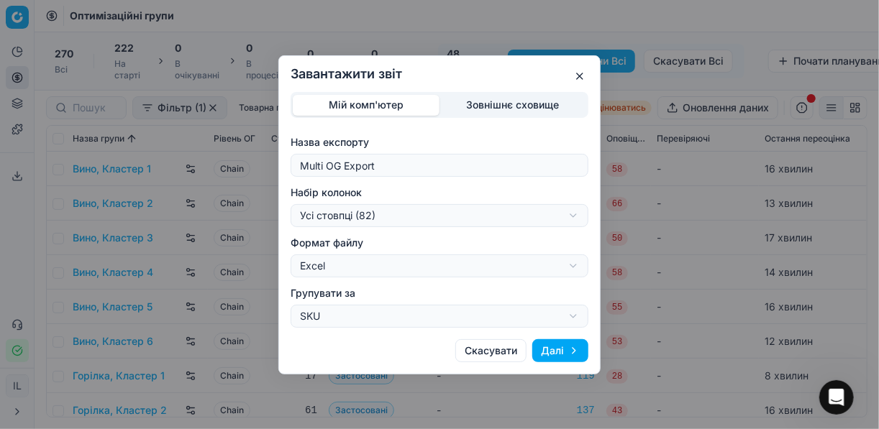
click at [572, 214] on div "Завантажити звіт Мій комп'ютер Зовнішнє сховище Назва експорту Multi OG Export …" at bounding box center [439, 214] width 879 height 429
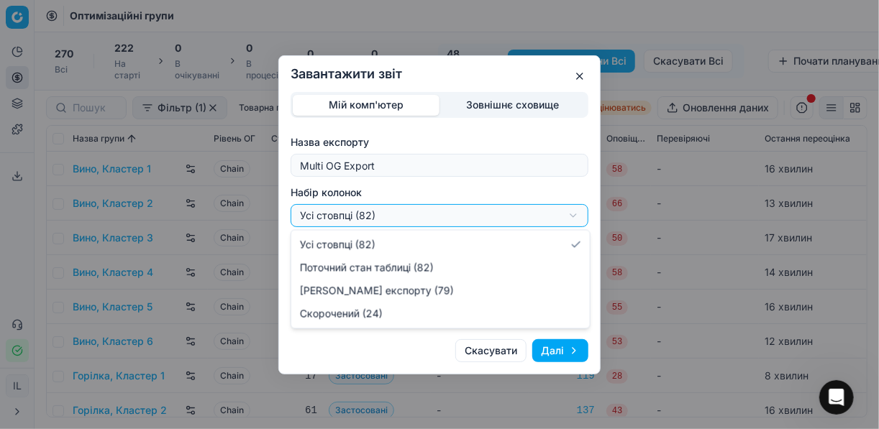
select select "a9134834-9553-4c73-ac5c-c823406624b7"
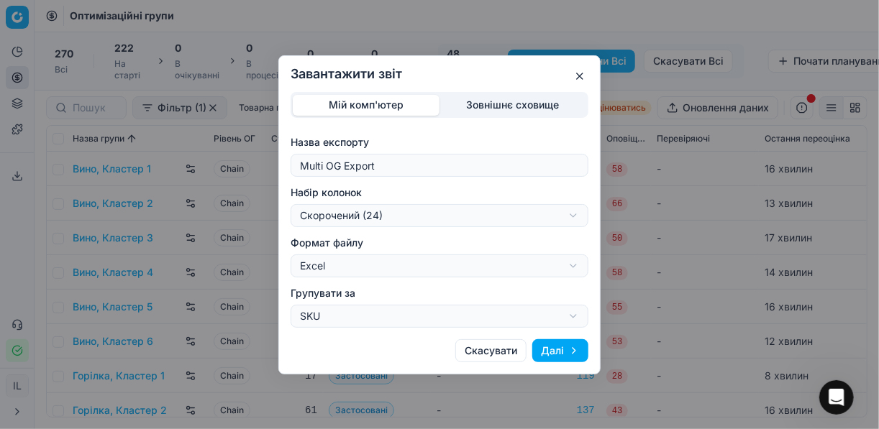
click at [557, 350] on button "Далі" at bounding box center [560, 350] width 56 height 23
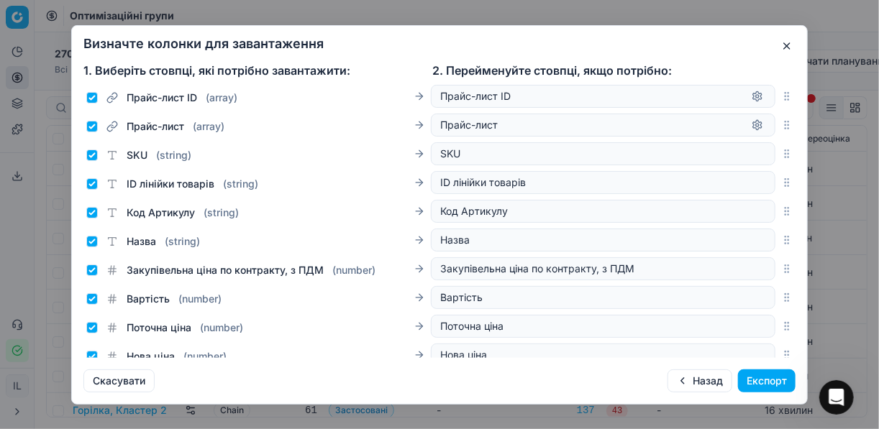
click at [774, 382] on button "Експорт" at bounding box center [767, 381] width 58 height 23
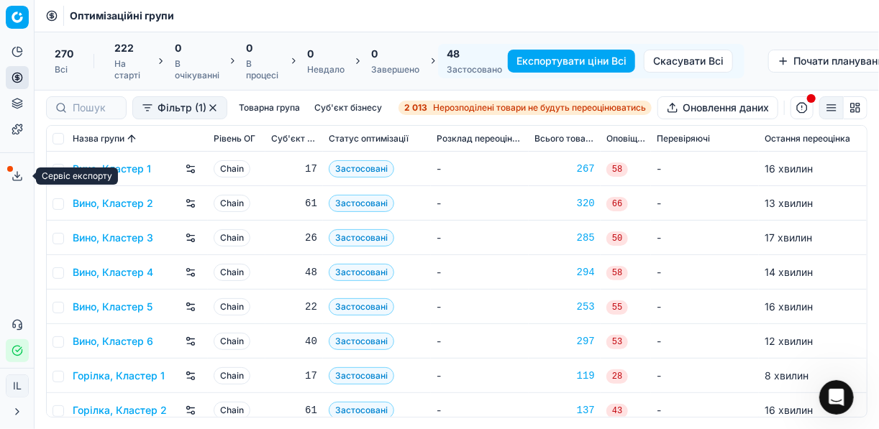
click at [15, 174] on icon at bounding box center [18, 176] width 12 height 12
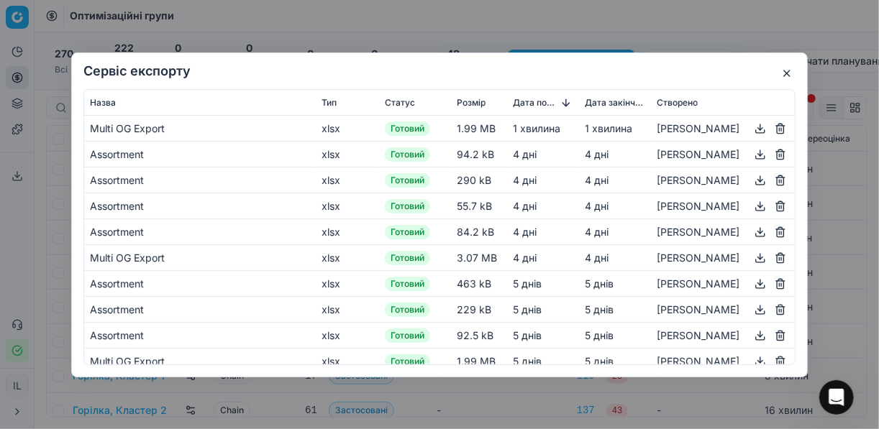
click at [752, 125] on button "button" at bounding box center [760, 127] width 17 height 17
click at [596, 24] on div "Сервіс експорту Назва Тип Статус Розмір Дата початку Дата закінчення Створено M…" at bounding box center [439, 214] width 879 height 429
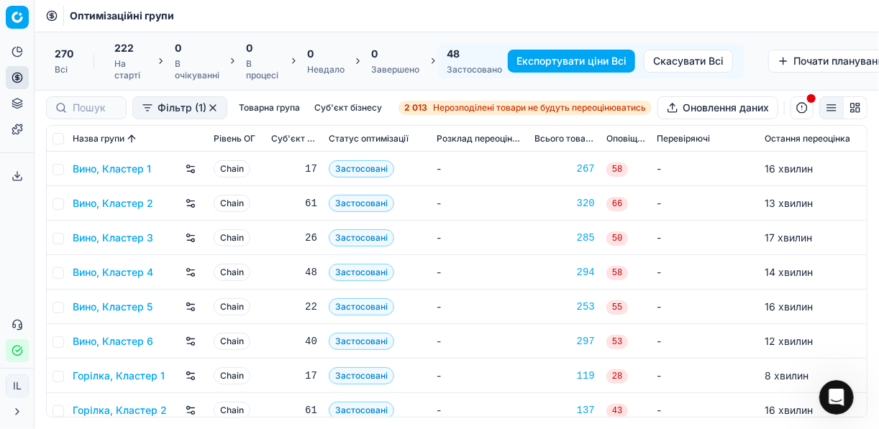
click at [800, 108] on button "button" at bounding box center [801, 107] width 23 height 23
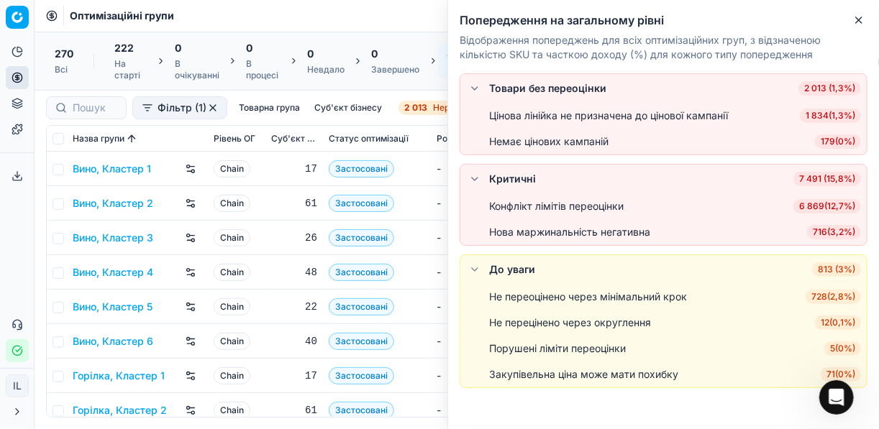
click at [823, 203] on span "6 869 ( 12,7% )" at bounding box center [827, 206] width 68 height 14
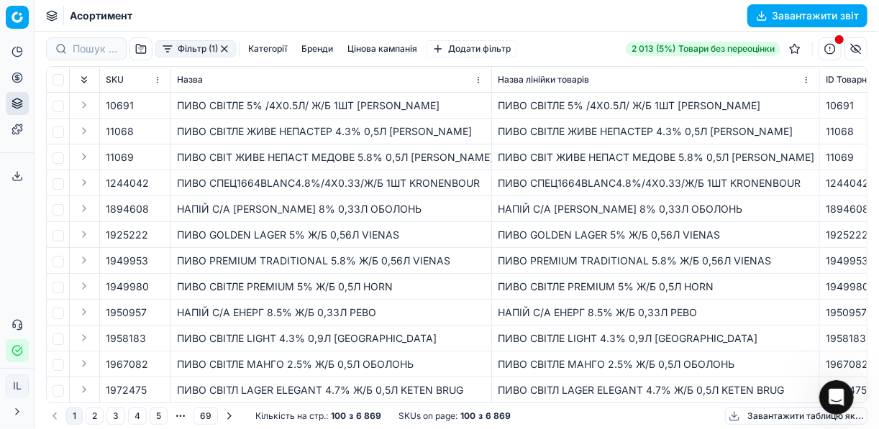
click at [278, 47] on button "Категорії" at bounding box center [267, 48] width 50 height 17
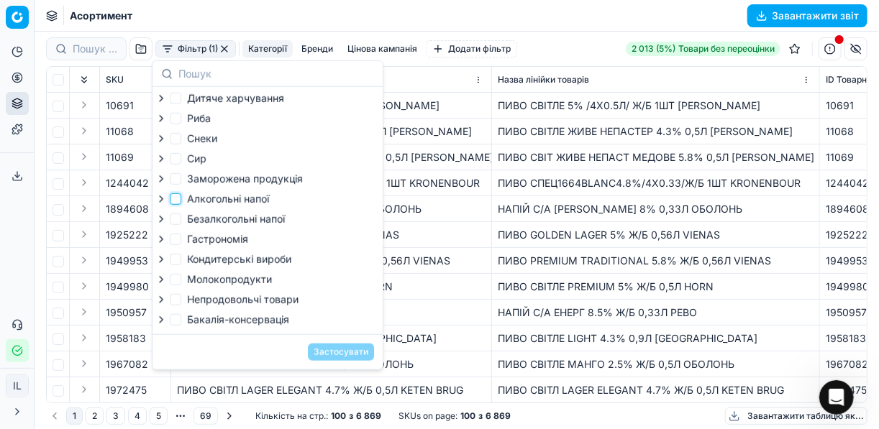
click at [175, 200] on input "Алкогольні напої" at bounding box center [176, 199] width 12 height 12
checkbox input "true"
click at [352, 361] on button "Застосувати" at bounding box center [341, 352] width 66 height 17
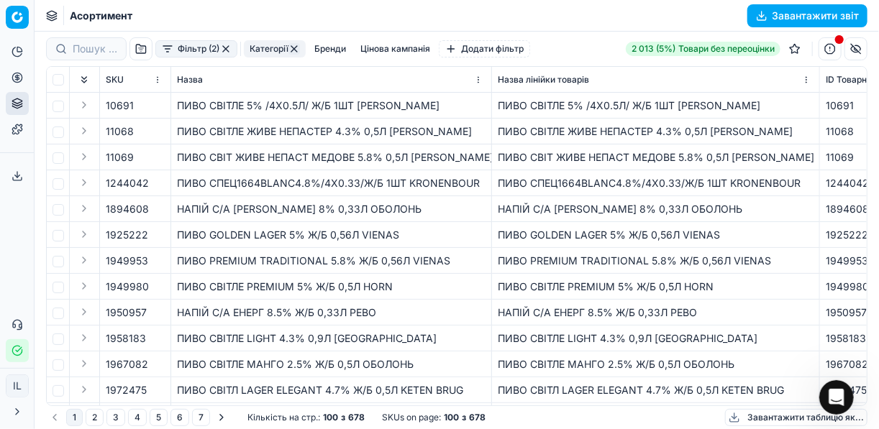
click at [761, 11] on button "Завантажити звіт" at bounding box center [807, 15] width 120 height 23
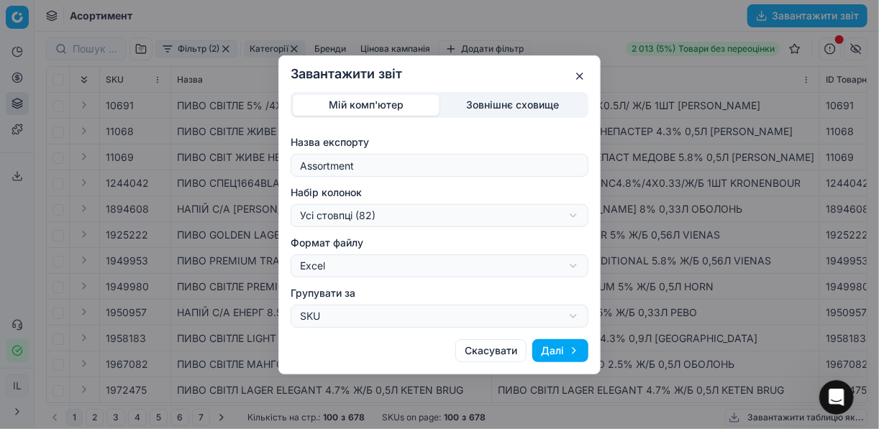
click at [570, 219] on div "Завантажити звіт Мій комп'ютер Зовнішнє сховище Назва експорту Assortment Набір…" at bounding box center [439, 214] width 879 height 429
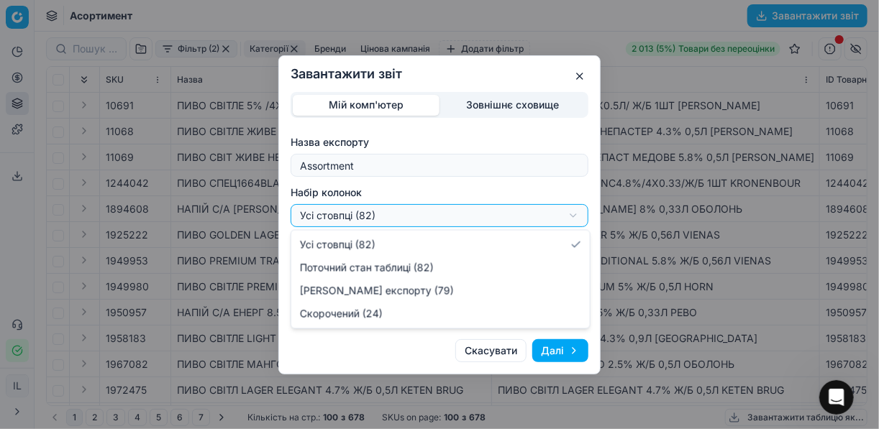
select select "a9134834-9553-4c73-ac5c-c823406624b7"
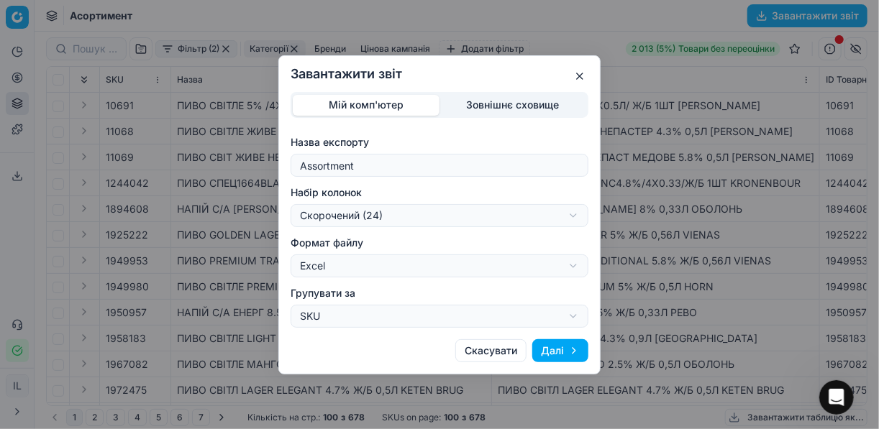
click at [552, 356] on button "Далі" at bounding box center [560, 350] width 56 height 23
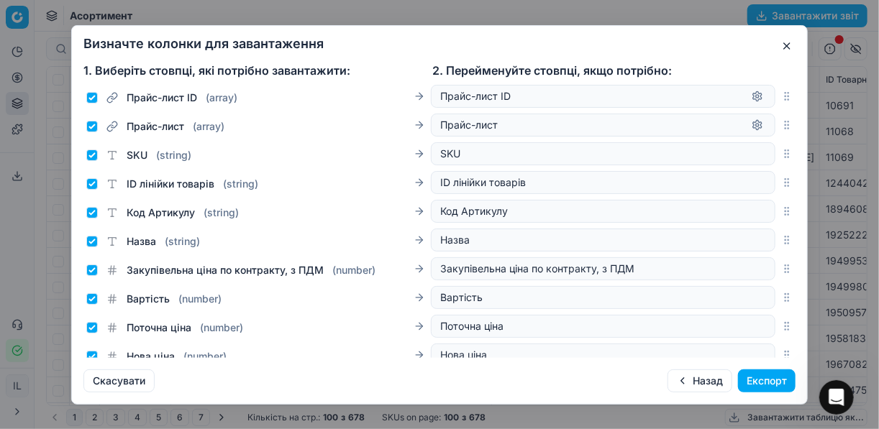
click at [761, 391] on button "Експорт" at bounding box center [767, 381] width 58 height 23
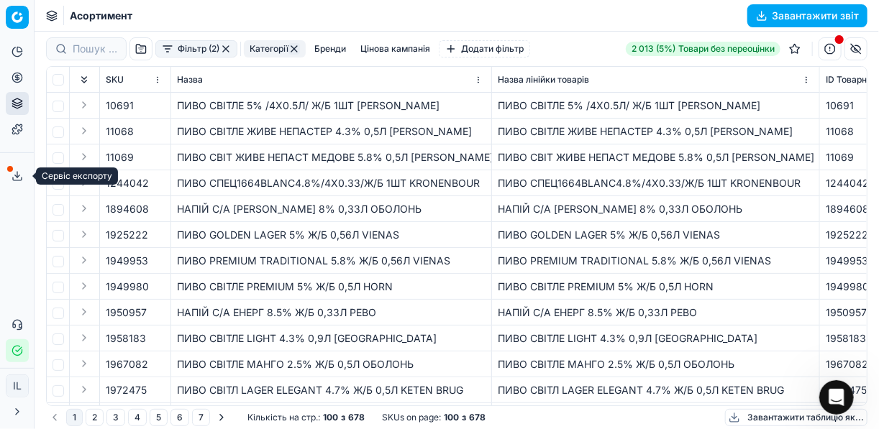
click at [21, 173] on icon at bounding box center [18, 176] width 12 height 12
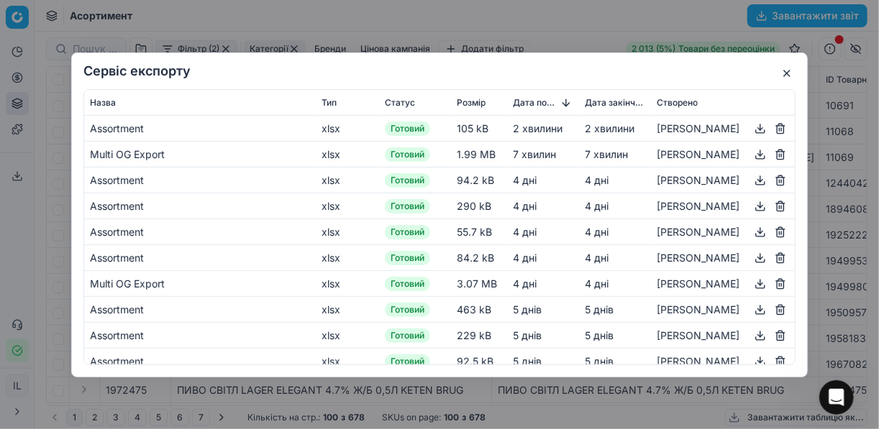
click at [754, 127] on button "button" at bounding box center [760, 127] width 17 height 17
drag, startPoint x: 580, startPoint y: 46, endPoint x: 803, endPoint y: 47, distance: 222.2
click at [580, 46] on div "Сервіс експорту Назва Тип Статус Розмір Дата початку Дата закінчення Створено A…" at bounding box center [439, 214] width 879 height 429
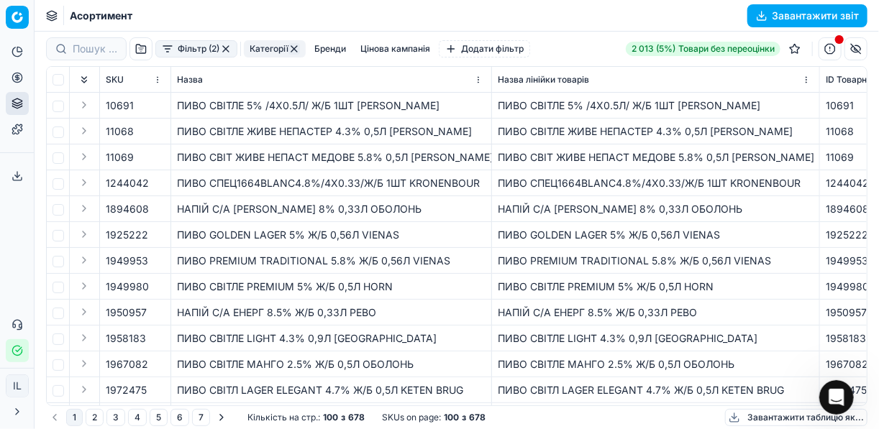
click at [224, 46] on button "button" at bounding box center [226, 49] width 12 height 12
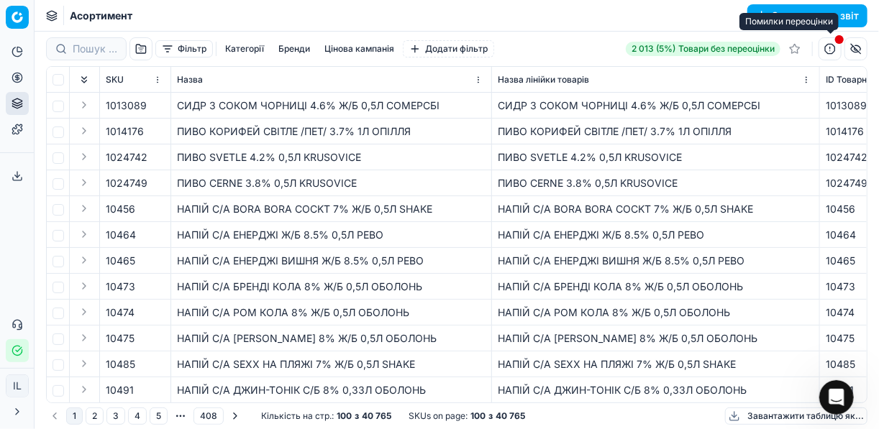
click at [829, 46] on button "button" at bounding box center [829, 48] width 23 height 23
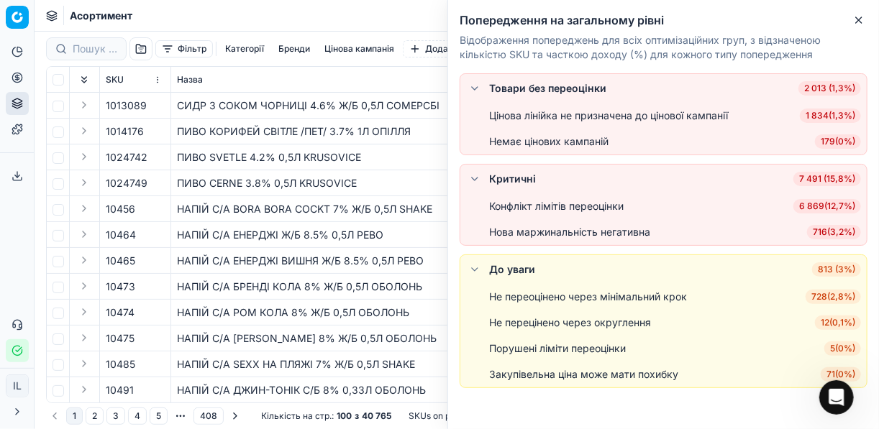
click at [823, 206] on span "6 869 ( 12,7% )" at bounding box center [827, 206] width 68 height 14
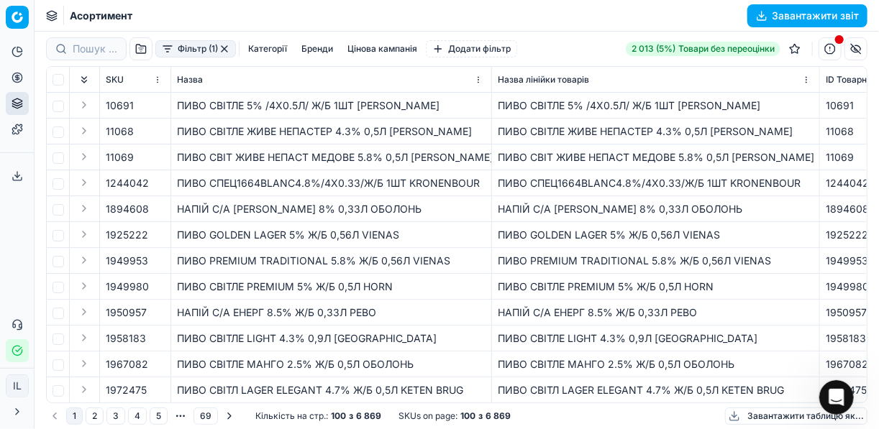
click at [260, 49] on button "Категорії" at bounding box center [267, 48] width 50 height 17
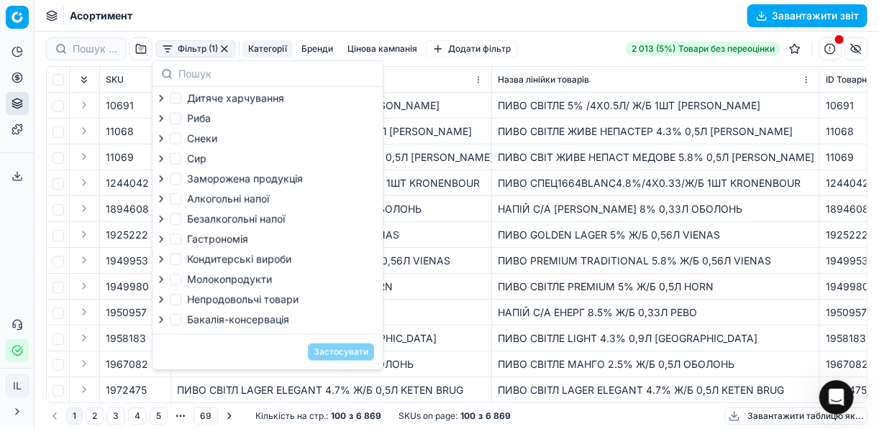
click at [186, 137] on label "Снеки" at bounding box center [193, 139] width 47 height 14
click at [181, 137] on input "Снеки" at bounding box center [176, 139] width 12 height 12
checkbox input "true"
click at [179, 224] on input "Безалкогольні напої" at bounding box center [176, 220] width 12 height 12
checkbox input "true"
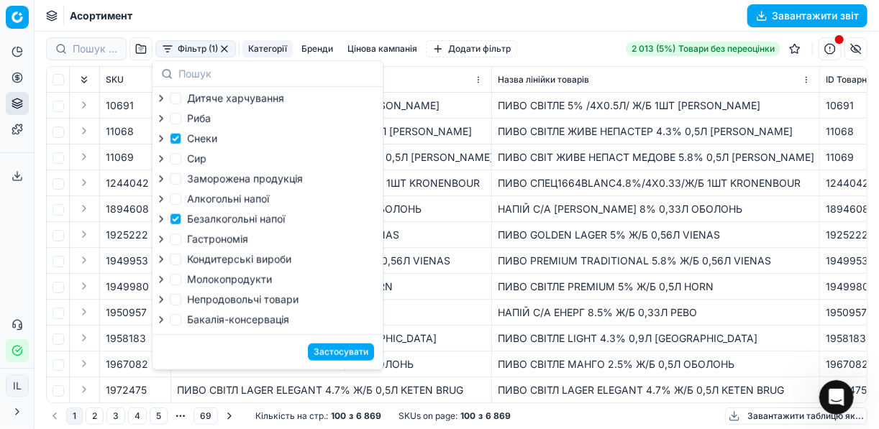
click at [347, 357] on button "Застосувати" at bounding box center [341, 352] width 66 height 17
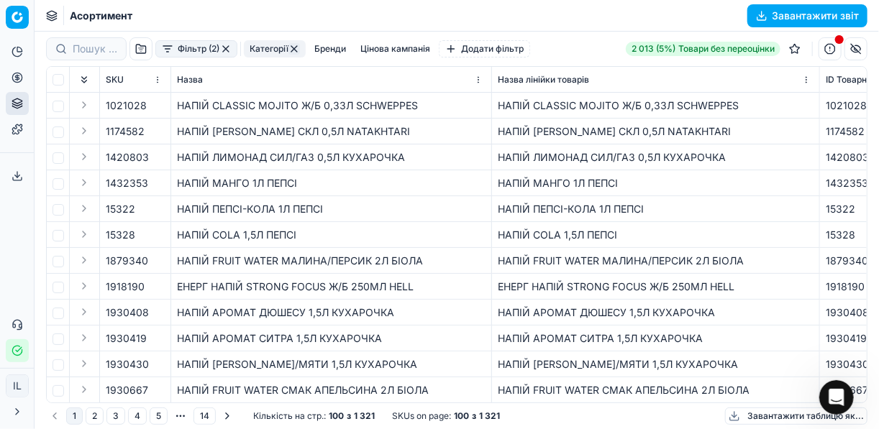
click at [757, 14] on button "Завантажити звіт" at bounding box center [807, 15] width 120 height 23
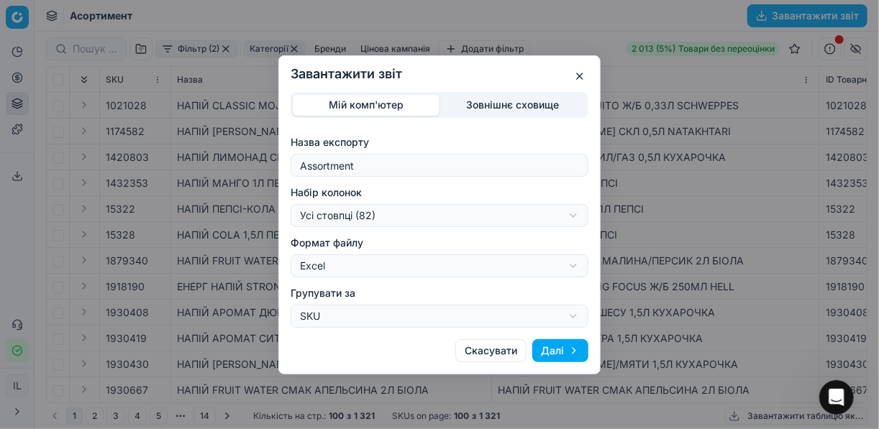
click at [575, 216] on div "Завантажити звіт Мій комп'ютер Зовнішнє сховище Назва експорту Assortment Набір…" at bounding box center [439, 214] width 879 height 429
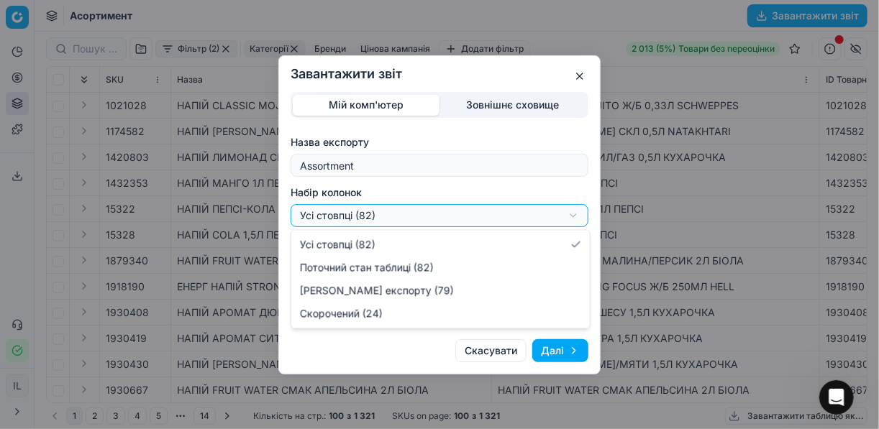
select select "a9134834-9553-4c73-ac5c-c823406624b7"
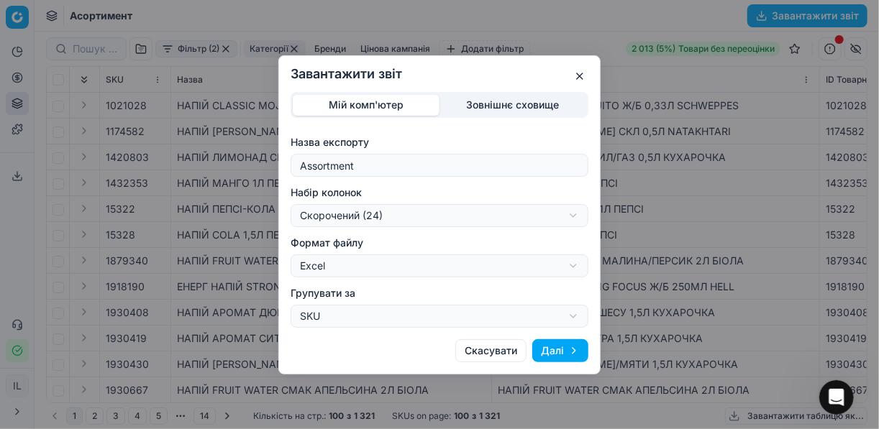
click at [549, 347] on button "Далі" at bounding box center [560, 350] width 56 height 23
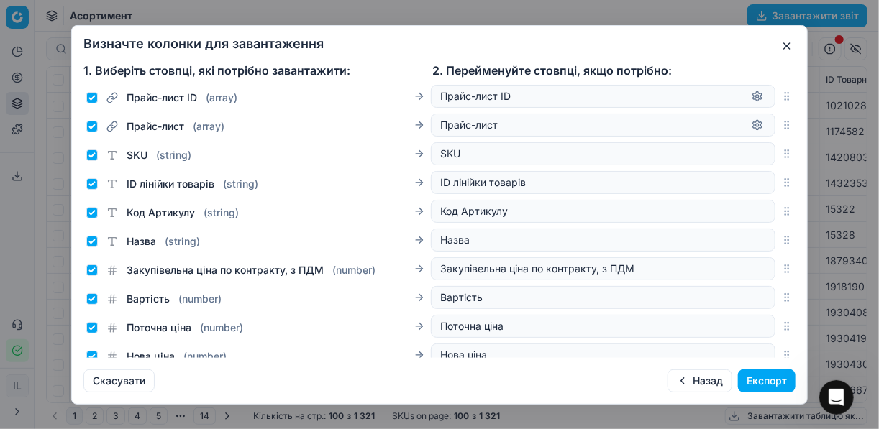
click at [754, 383] on button "Експорт" at bounding box center [767, 381] width 58 height 23
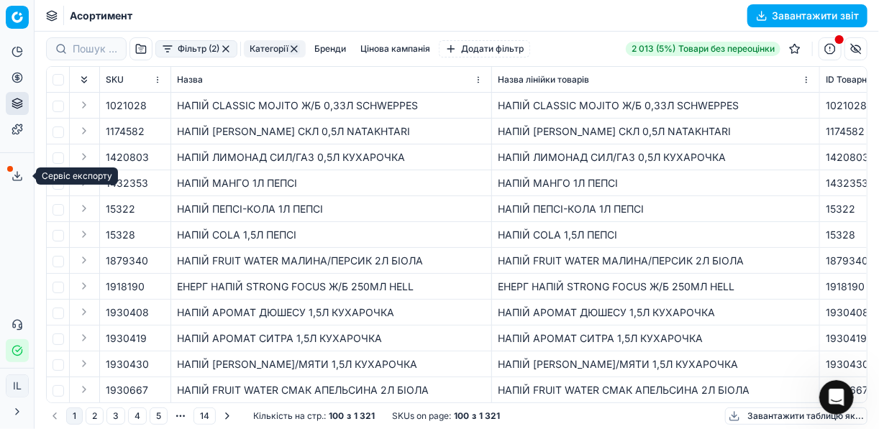
click at [20, 175] on icon at bounding box center [18, 176] width 12 height 12
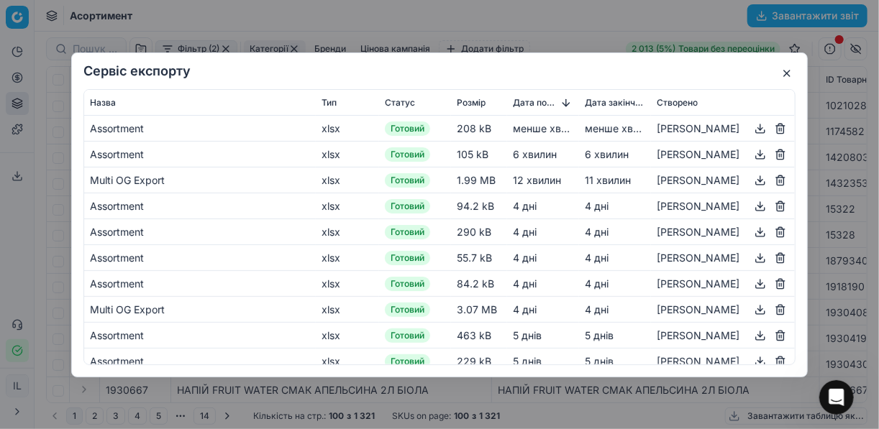
click at [752, 127] on button "button" at bounding box center [760, 127] width 17 height 17
click at [580, 35] on div "Сервіс експорту Назва Тип Статус Розмір Дата початку Дата закінчення Створено A…" at bounding box center [439, 214] width 879 height 429
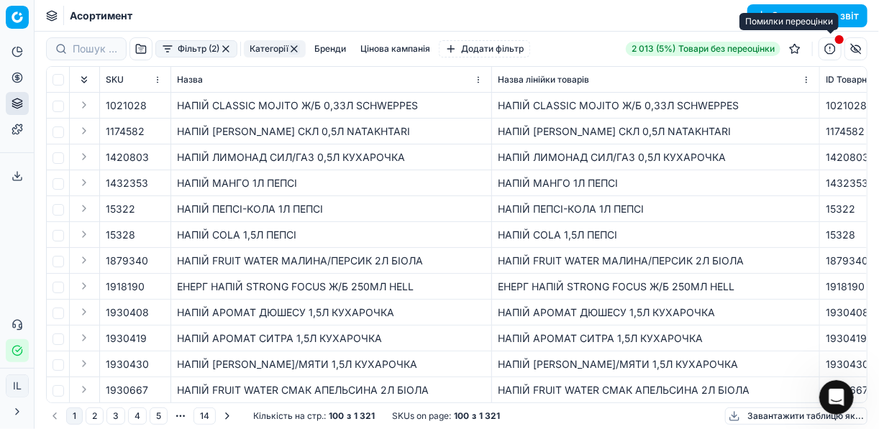
click at [828, 50] on button "button" at bounding box center [829, 48] width 23 height 23
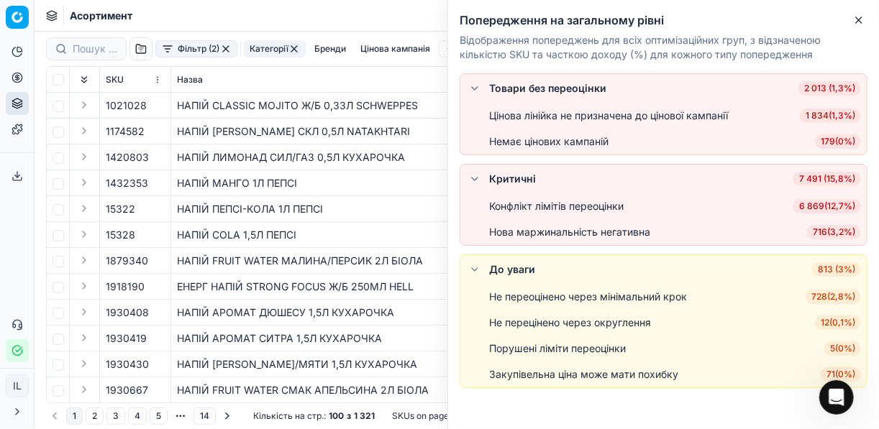
click at [828, 233] on span "716 ( 3,2% )" at bounding box center [834, 232] width 54 height 14
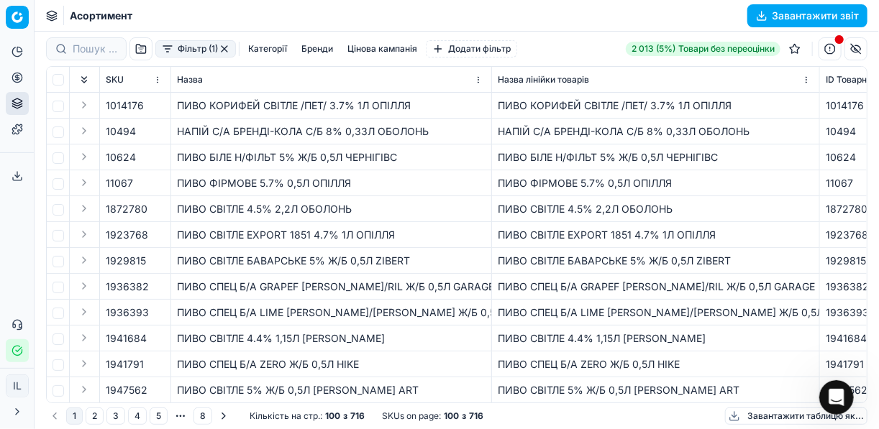
click at [778, 16] on button "Завантажити звіт" at bounding box center [807, 15] width 120 height 23
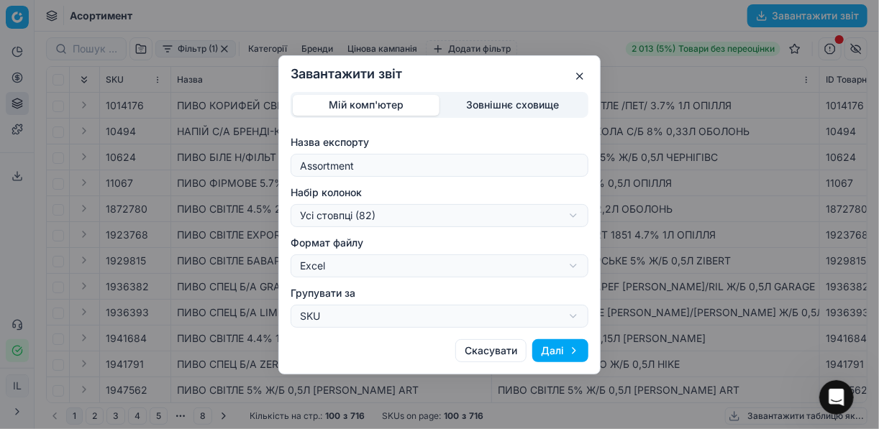
click at [559, 343] on button "Далі" at bounding box center [560, 350] width 56 height 23
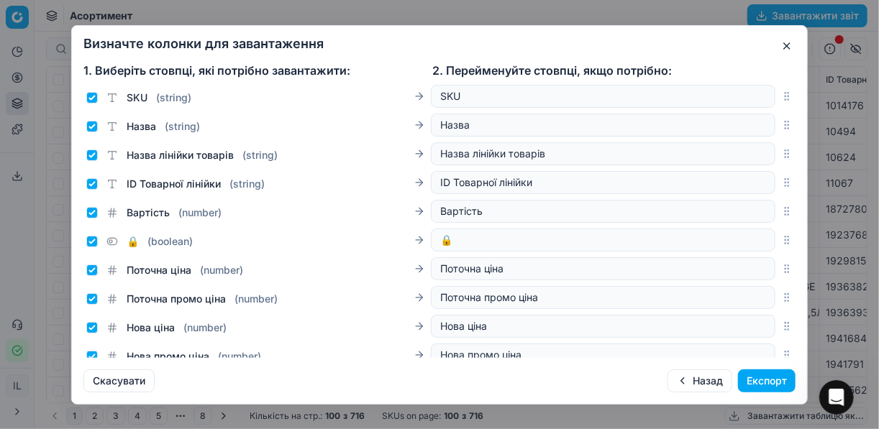
click at [759, 384] on button "Експорт" at bounding box center [767, 381] width 58 height 23
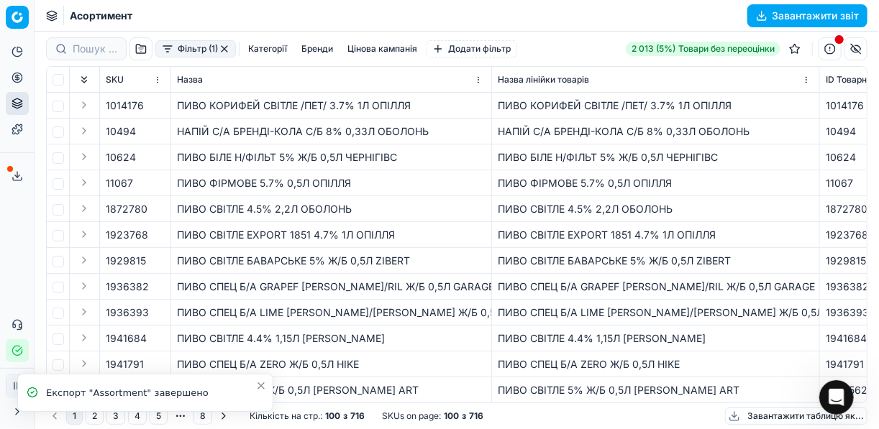
click at [19, 178] on icon at bounding box center [18, 176] width 12 height 12
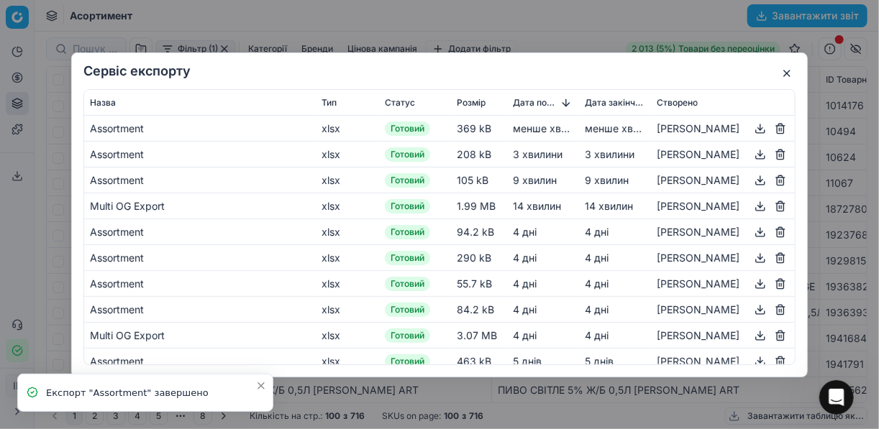
click at [752, 131] on button "button" at bounding box center [760, 127] width 17 height 17
click at [757, 127] on button "button" at bounding box center [760, 127] width 17 height 17
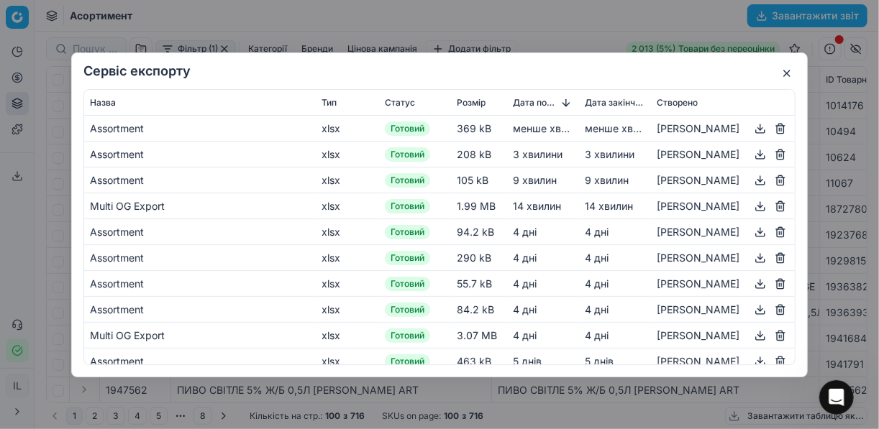
click at [782, 75] on button "button" at bounding box center [786, 73] width 17 height 17
